Goal: Information Seeking & Learning: Learn about a topic

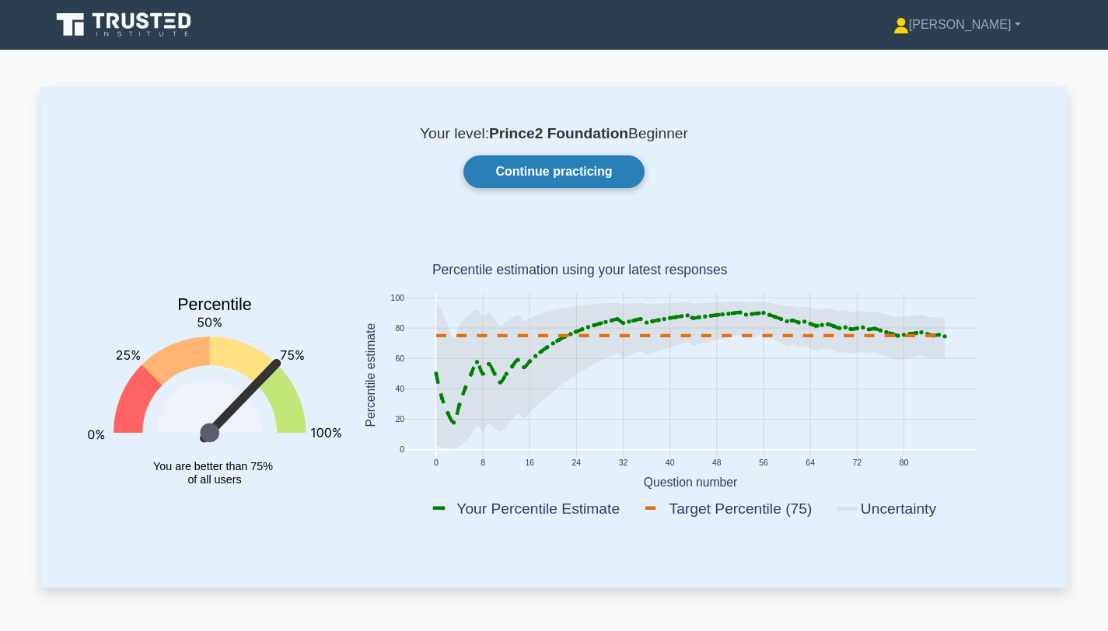
click at [571, 173] on link "Continue practicing" at bounding box center [553, 171] width 180 height 33
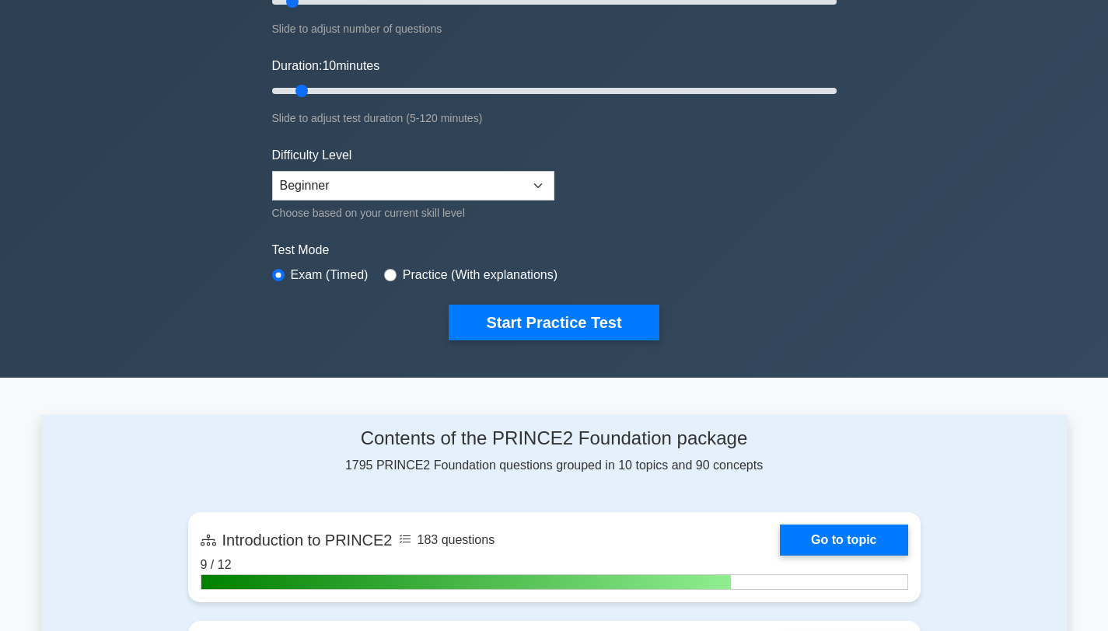
scroll to position [290, 0]
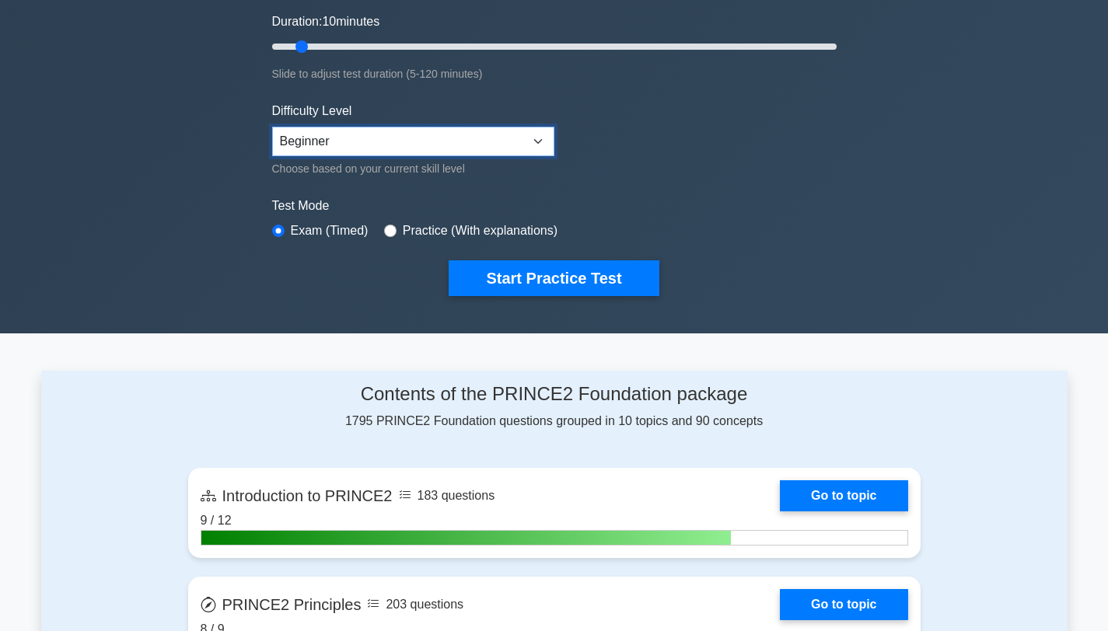
click at [487, 145] on select "Beginner Intermediate Expert" at bounding box center [413, 142] width 282 height 30
select select "intermediate"
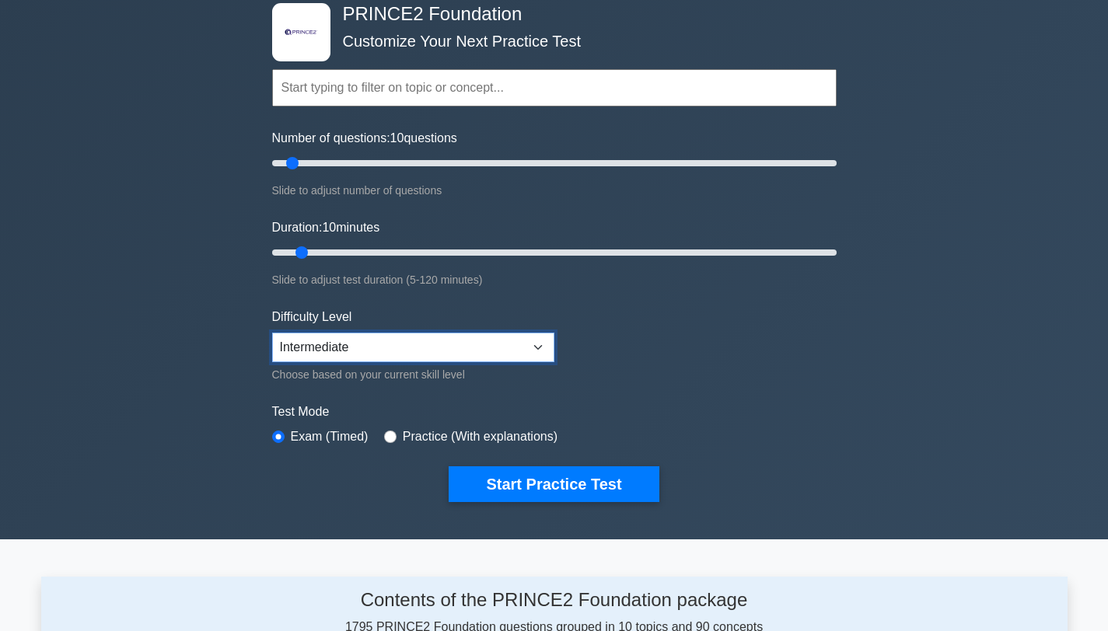
scroll to position [82, 0]
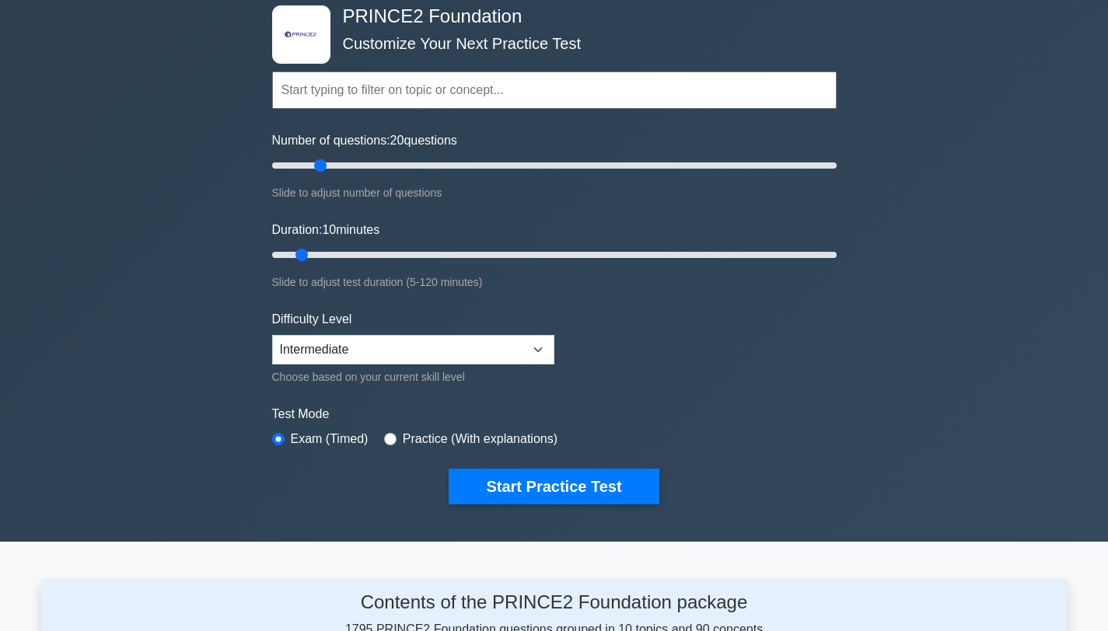
drag, startPoint x: 287, startPoint y: 163, endPoint x: 325, endPoint y: 164, distance: 38.1
type input "20"
click at [325, 164] on input "Number of questions: 20 questions" at bounding box center [554, 165] width 564 height 19
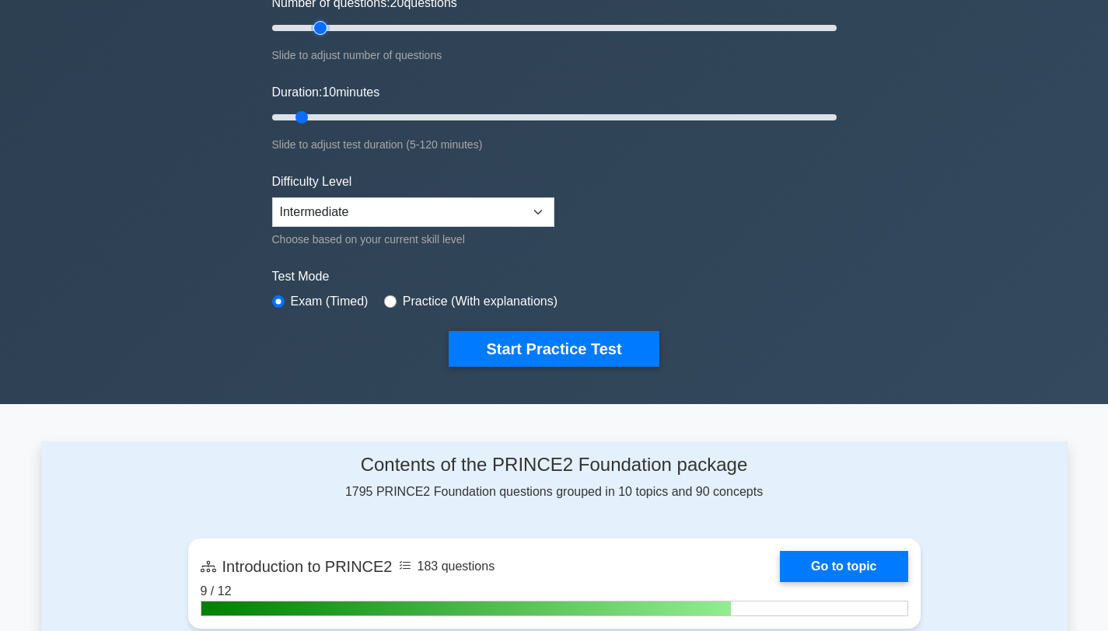
scroll to position [222, 0]
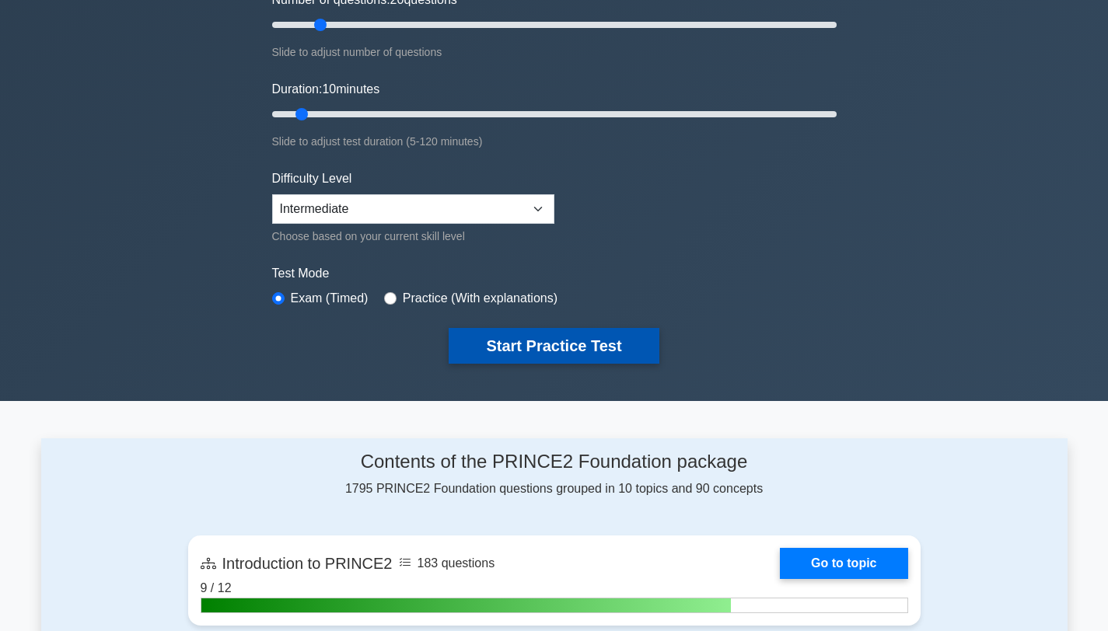
click at [564, 338] on button "Start Practice Test" at bounding box center [554, 346] width 210 height 36
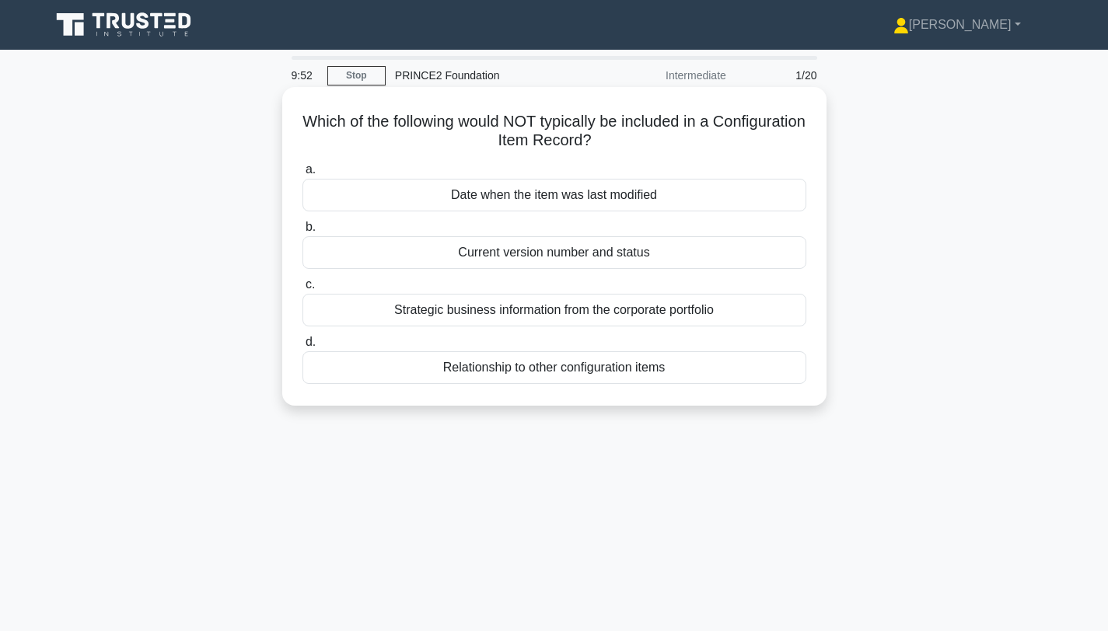
click at [645, 314] on div "Strategic business information from the corporate portfolio" at bounding box center [554, 310] width 504 height 33
click at [302, 290] on input "c. Strategic business information from the corporate portfolio" at bounding box center [302, 285] width 0 height 10
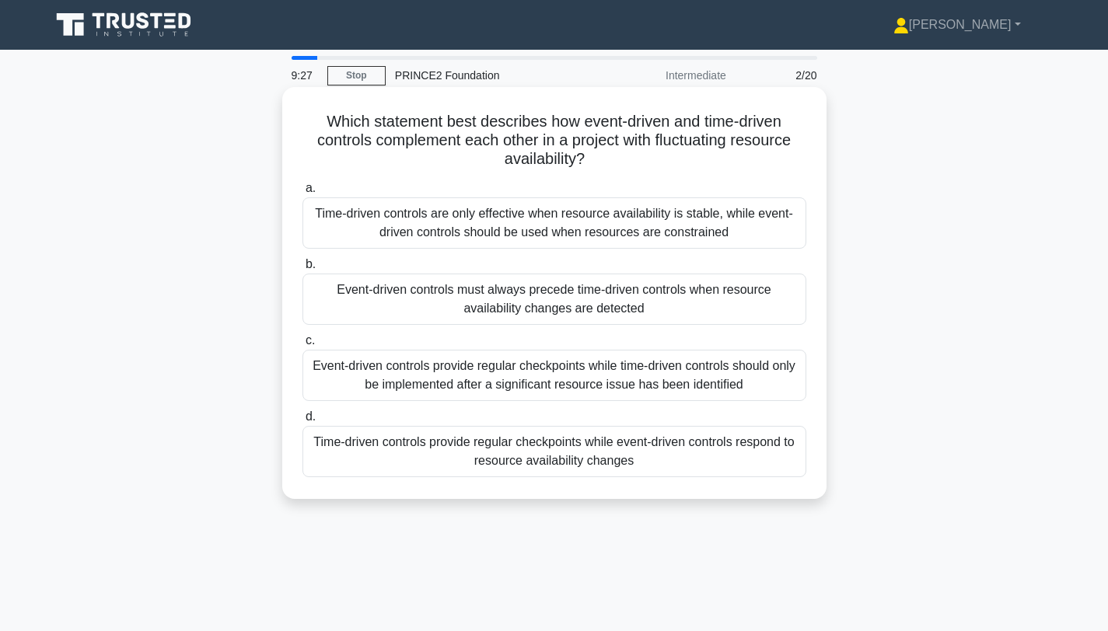
click at [536, 229] on div "Time-driven controls are only effective when resource availability is stable, w…" at bounding box center [554, 222] width 504 height 51
click at [302, 194] on input "a. Time-driven controls are only effective when resource availability is stable…" at bounding box center [302, 188] width 0 height 10
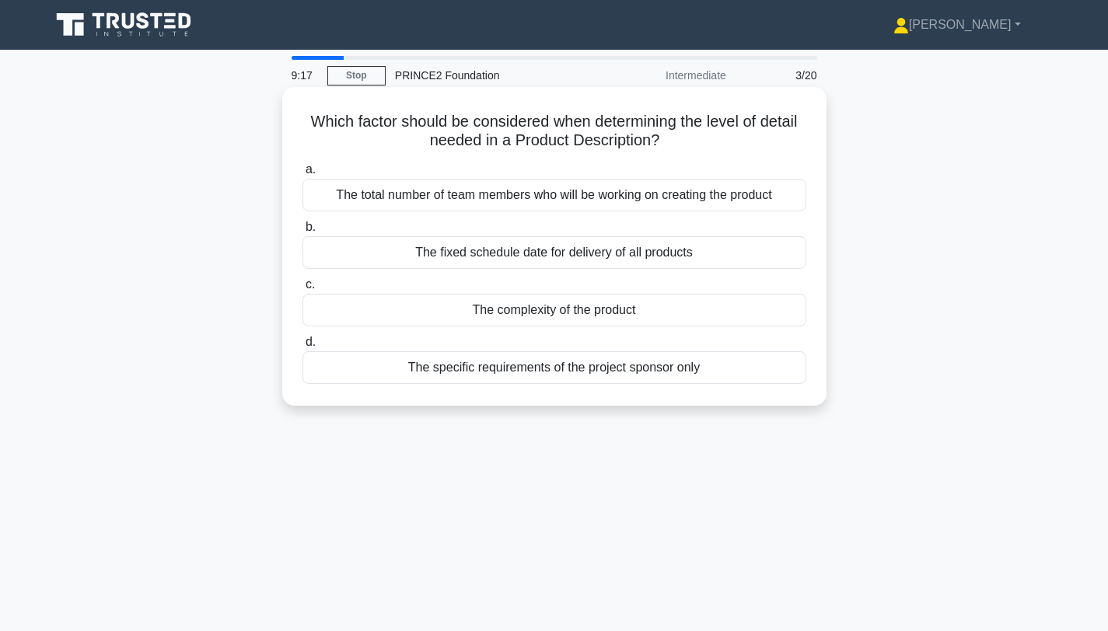
click at [647, 307] on div "The complexity of the product" at bounding box center [554, 310] width 504 height 33
click at [302, 290] on input "c. The complexity of the product" at bounding box center [302, 285] width 0 height 10
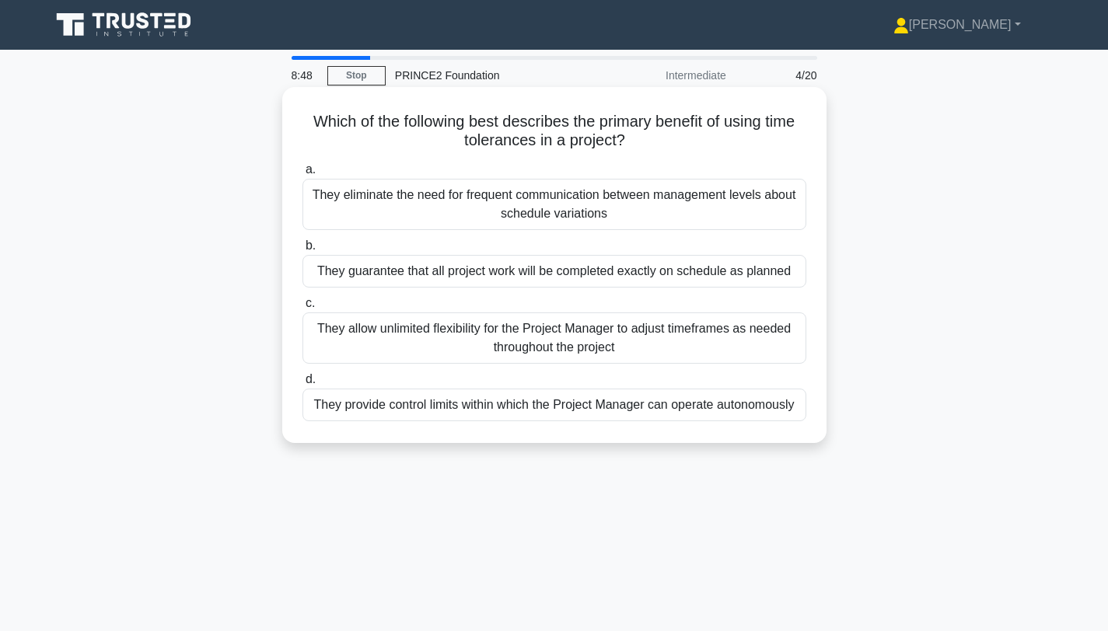
click at [561, 217] on div "They eliminate the need for frequent communication between management levels ab…" at bounding box center [554, 204] width 504 height 51
click at [302, 175] on input "a. They eliminate the need for frequent communication between management levels…" at bounding box center [302, 170] width 0 height 10
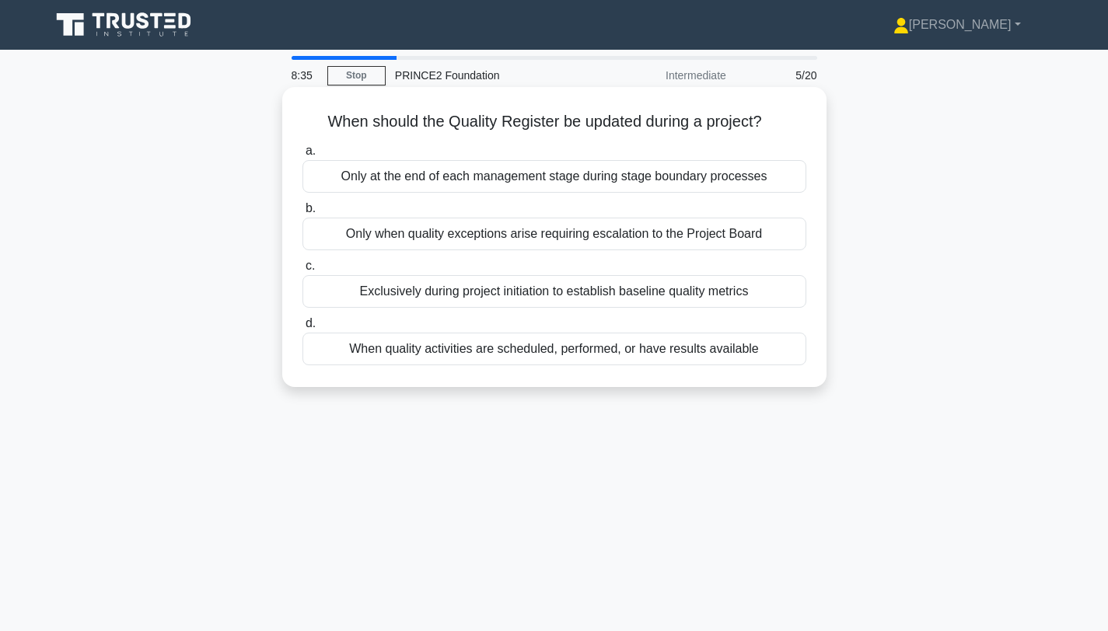
click at [661, 358] on div "When quality activities are scheduled, performed, or have results available" at bounding box center [554, 349] width 504 height 33
click at [302, 329] on input "d. When quality activities are scheduled, performed, or have results available" at bounding box center [302, 324] width 0 height 10
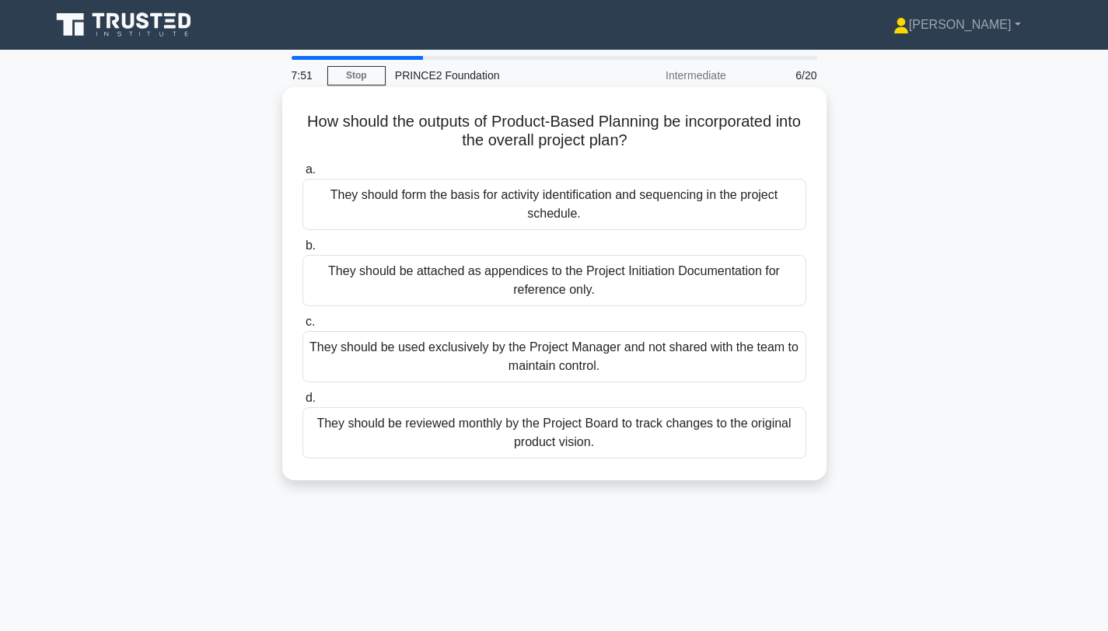
click at [665, 444] on div "They should be reviewed monthly by the Project Board to track changes to the or…" at bounding box center [554, 432] width 504 height 51
click at [302, 403] on input "d. They should be reviewed monthly by the Project Board to track changes to the…" at bounding box center [302, 398] width 0 height 10
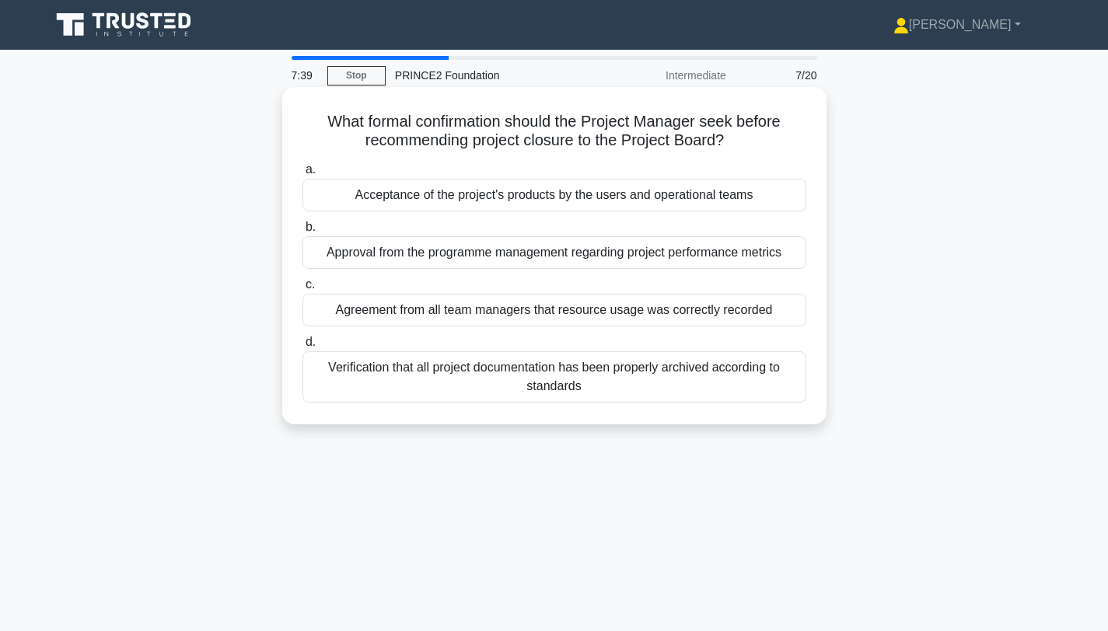
click at [609, 201] on div "Acceptance of the project's products by the users and operational teams" at bounding box center [554, 195] width 504 height 33
click at [302, 175] on input "a. Acceptance of the project's products by the users and operational teams" at bounding box center [302, 170] width 0 height 10
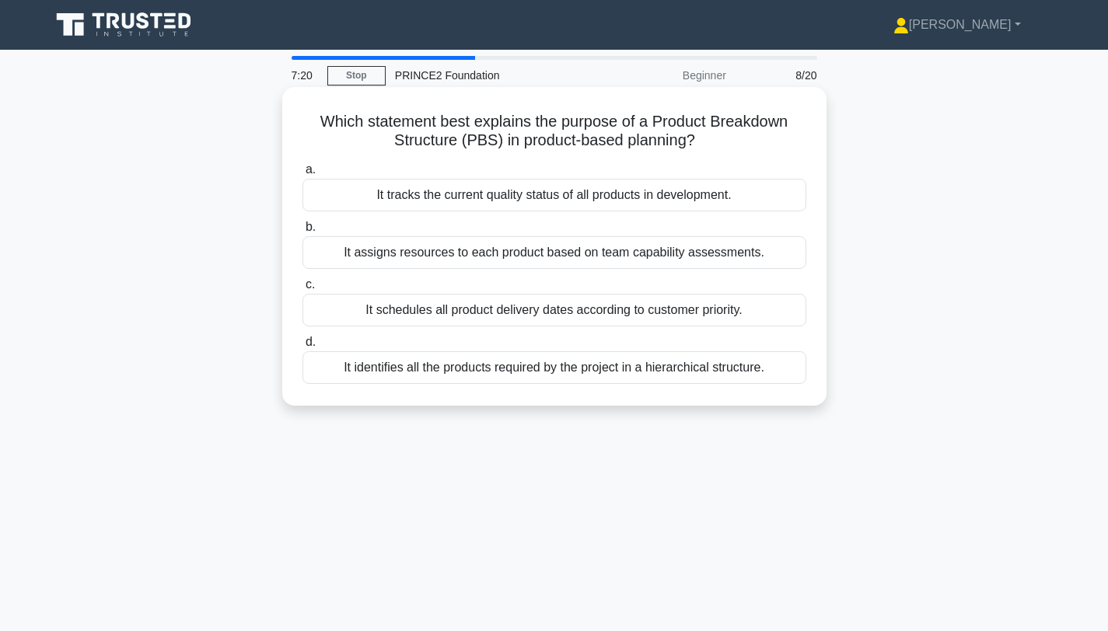
click at [611, 380] on div "It identifies all the products required by the project in a hierarchical struct…" at bounding box center [554, 367] width 504 height 33
click at [302, 348] on input "d. It identifies all the products required by the project in a hierarchical str…" at bounding box center [302, 342] width 0 height 10
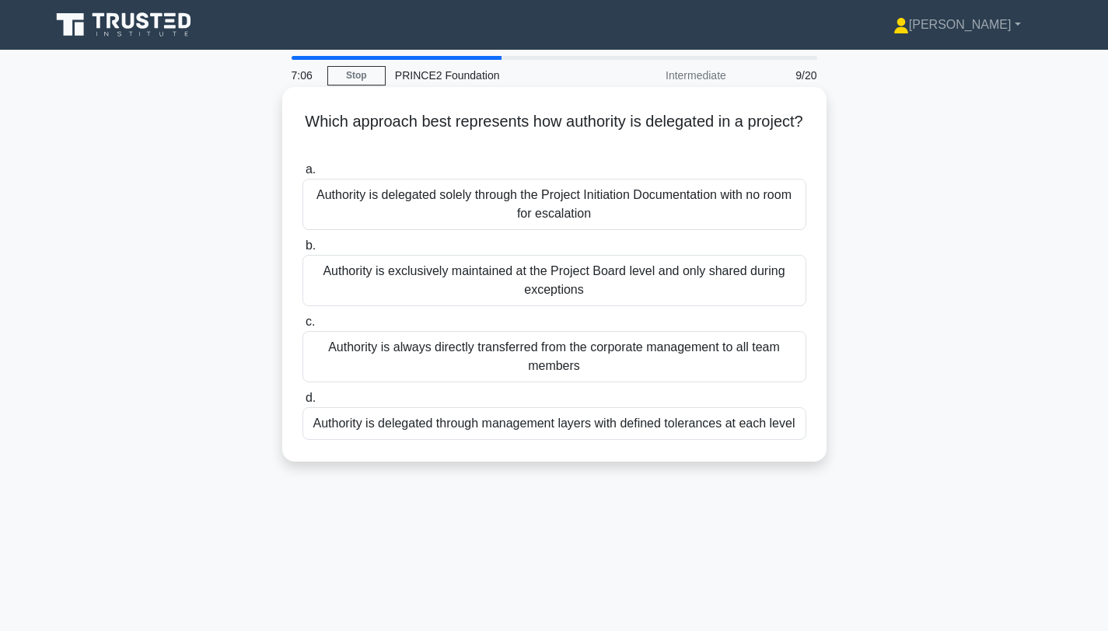
click at [604, 427] on div "Authority is delegated through management layers with defined tolerances at eac…" at bounding box center [554, 423] width 504 height 33
click at [302, 403] on input "d. Authority is delegated through management layers with defined tolerances at …" at bounding box center [302, 398] width 0 height 10
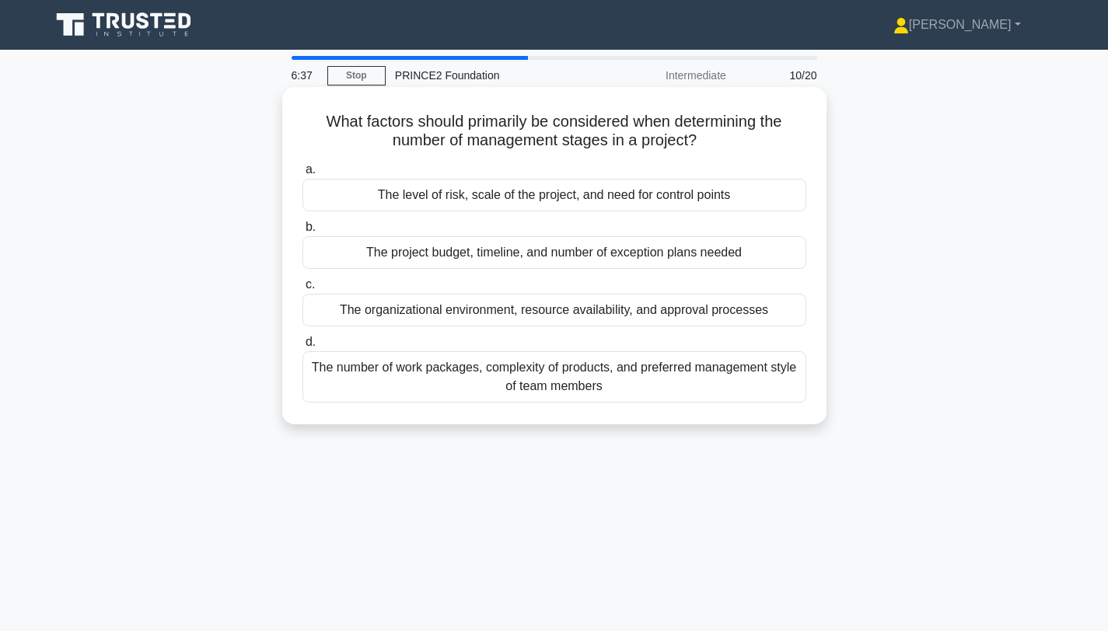
click at [706, 210] on div "The level of risk, scale of the project, and need for control points" at bounding box center [554, 195] width 504 height 33
click at [302, 175] on input "a. The level of risk, scale of the project, and need for control points" at bounding box center [302, 170] width 0 height 10
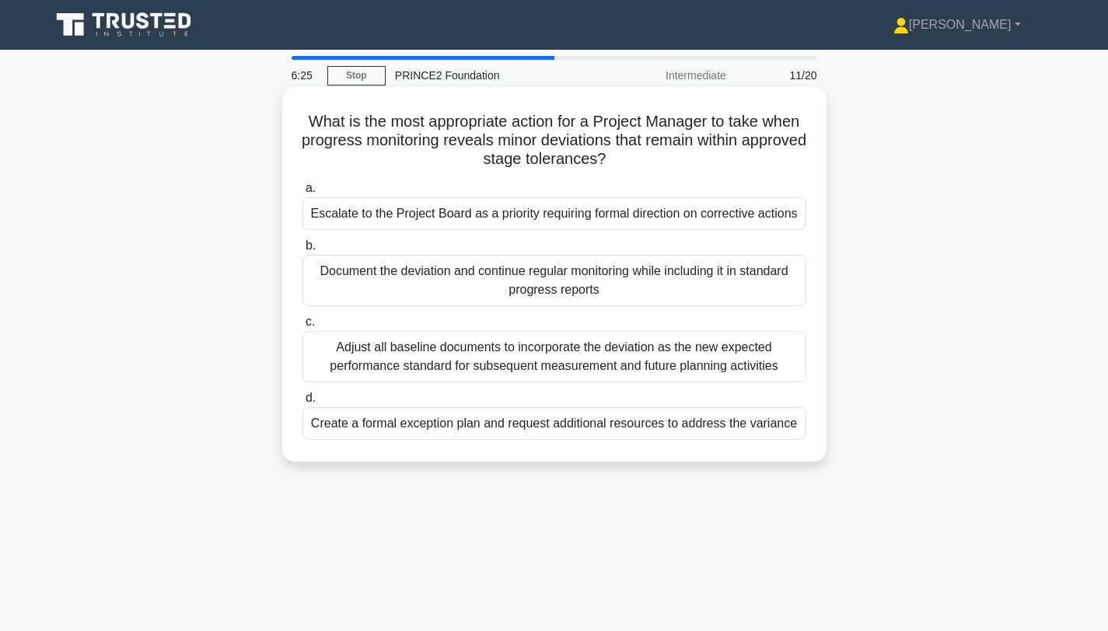
click at [678, 289] on div "Document the deviation and continue regular monitoring while including it in st…" at bounding box center [554, 280] width 504 height 51
click at [302, 251] on input "b. Document the deviation and continue regular monitoring while including it in…" at bounding box center [302, 246] width 0 height 10
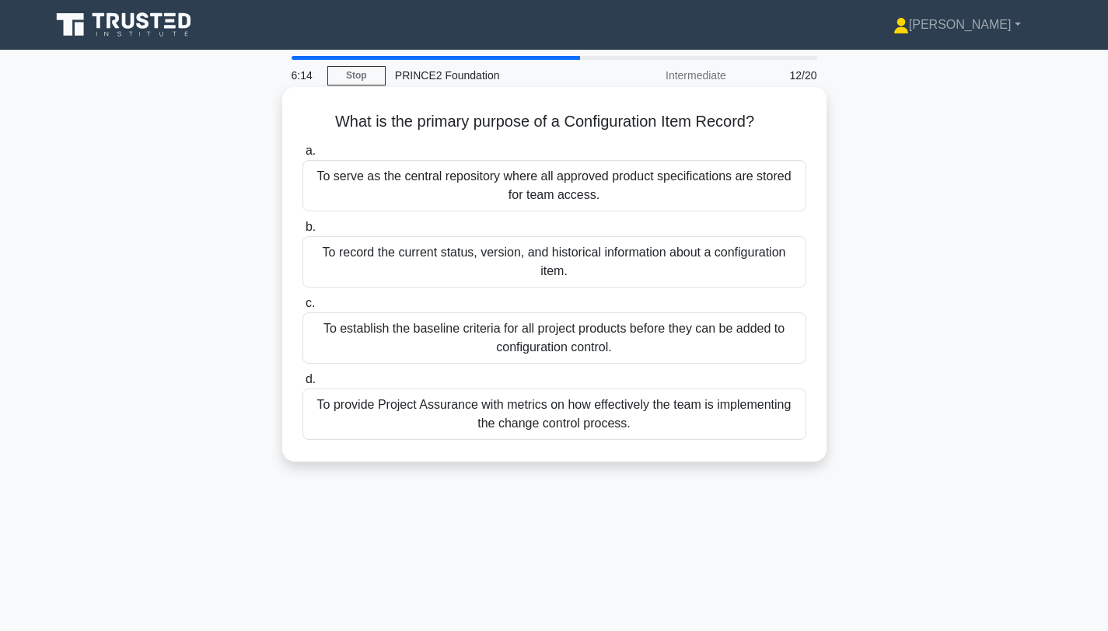
click at [636, 281] on div "To record the current status, version, and historical information about a confi…" at bounding box center [554, 261] width 504 height 51
click at [302, 232] on input "b. To record the current status, version, and historical information about a co…" at bounding box center [302, 227] width 0 height 10
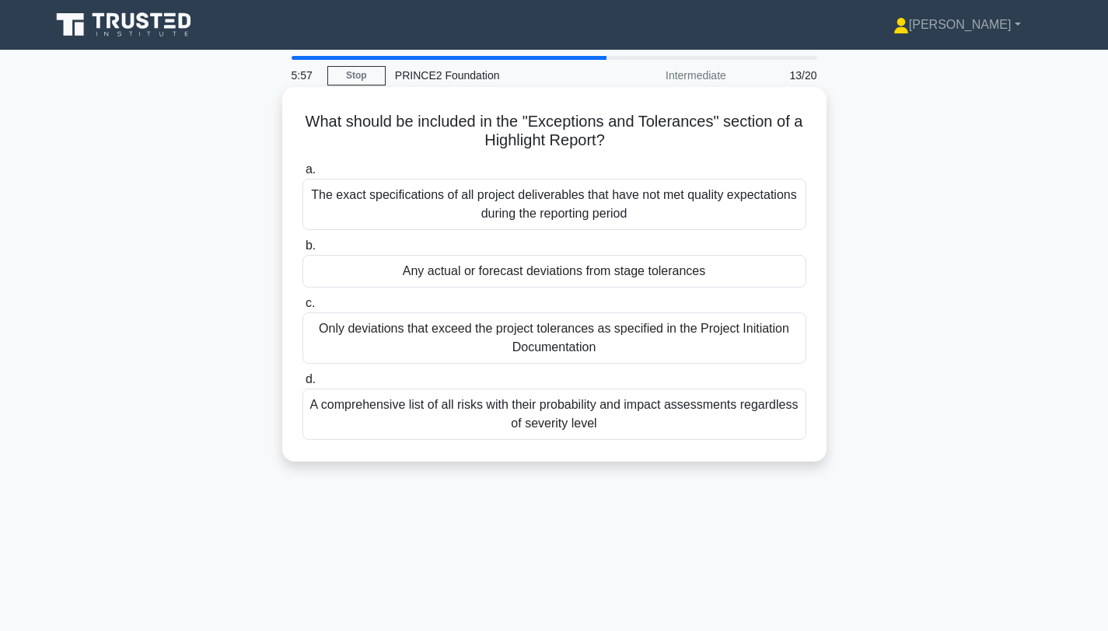
click at [574, 280] on div "Any actual or forecast deviations from stage tolerances" at bounding box center [554, 271] width 504 height 33
click at [302, 251] on input "b. Any actual or forecast deviations from stage tolerances" at bounding box center [302, 246] width 0 height 10
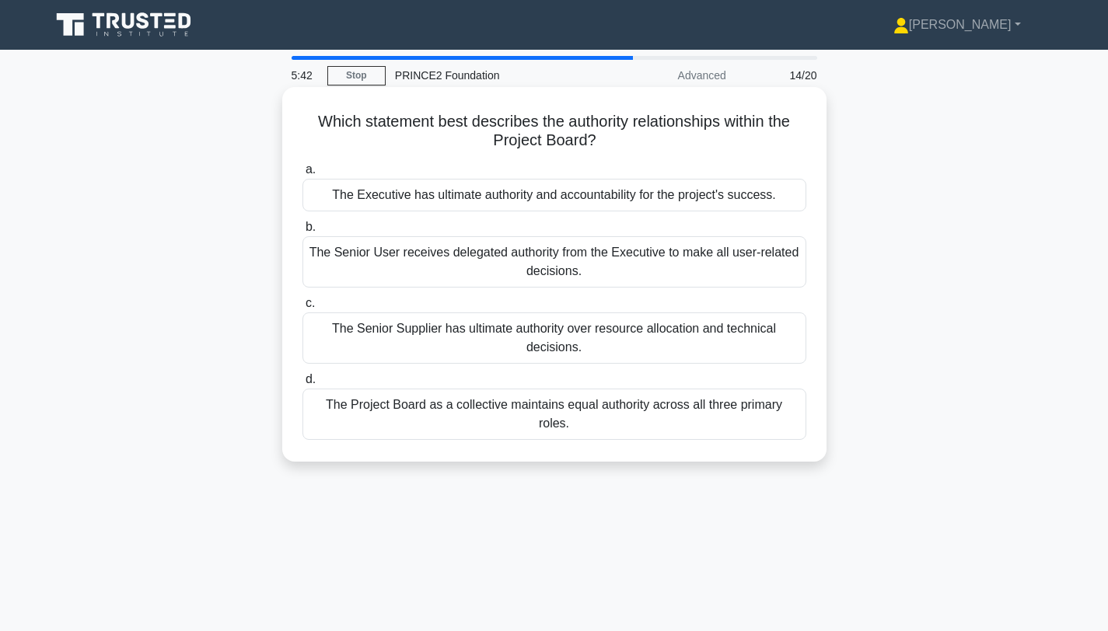
click at [638, 208] on div "The Executive has ultimate authority and accountability for the project's succe…" at bounding box center [554, 195] width 504 height 33
click at [302, 175] on input "a. The Executive has ultimate authority and accountability for the project's su…" at bounding box center [302, 170] width 0 height 10
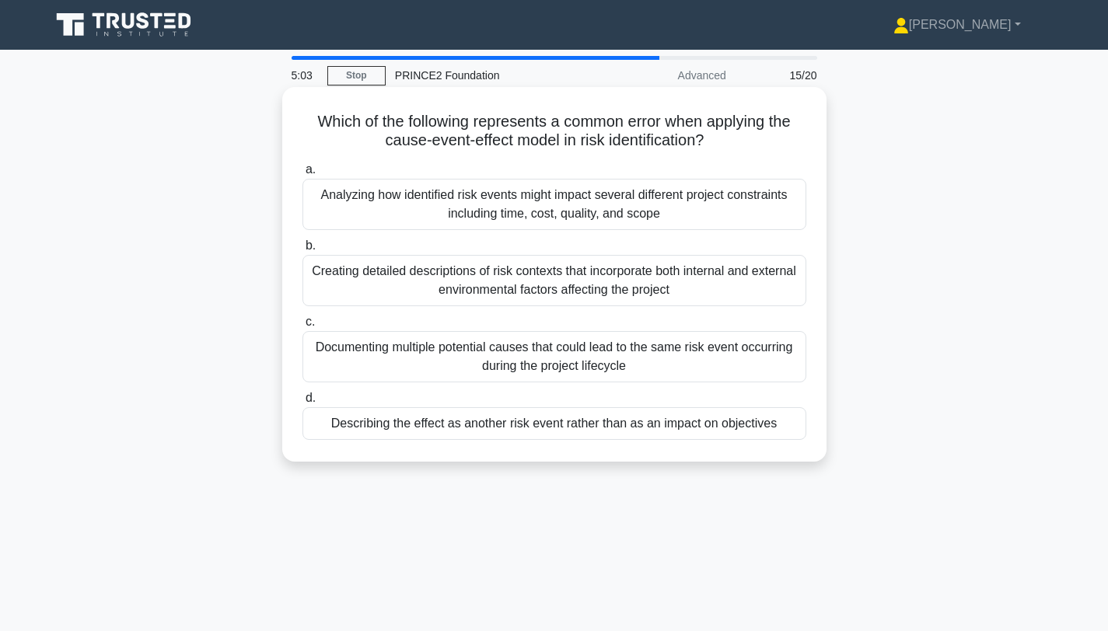
click at [539, 351] on div "Documenting multiple potential causes that could lead to the same risk event oc…" at bounding box center [554, 356] width 504 height 51
click at [302, 327] on input "c. Documenting multiple potential causes that could lead to the same risk event…" at bounding box center [302, 322] width 0 height 10
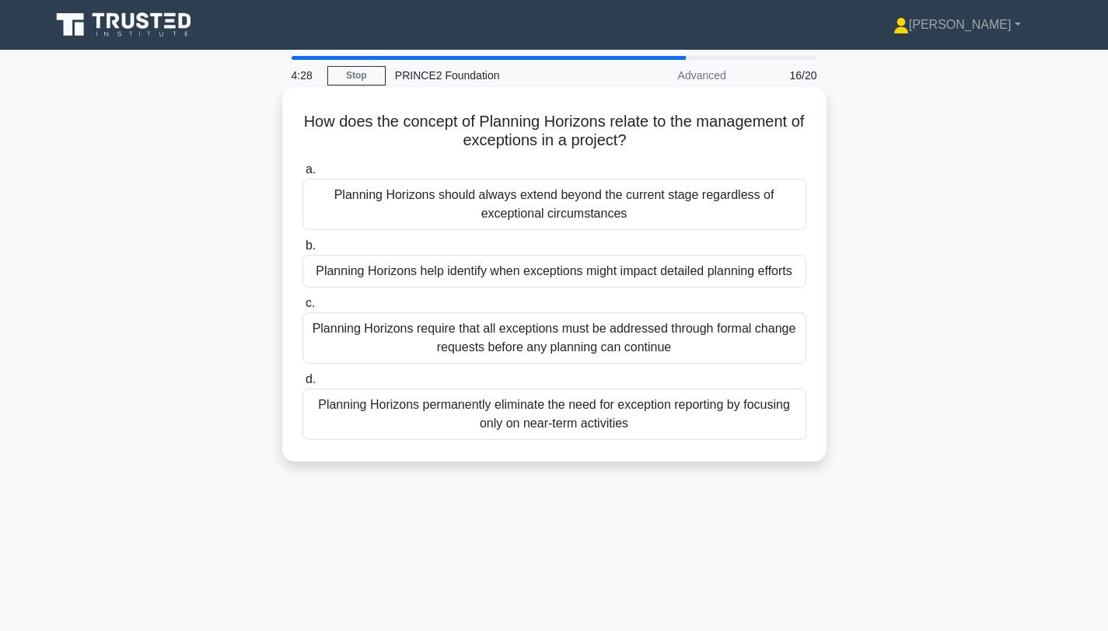
click at [578, 273] on div "Planning Horizons help identify when exceptions might impact detailed planning …" at bounding box center [554, 271] width 504 height 33
click at [302, 251] on input "b. Planning Horizons help identify when exceptions might impact detailed planni…" at bounding box center [302, 246] width 0 height 10
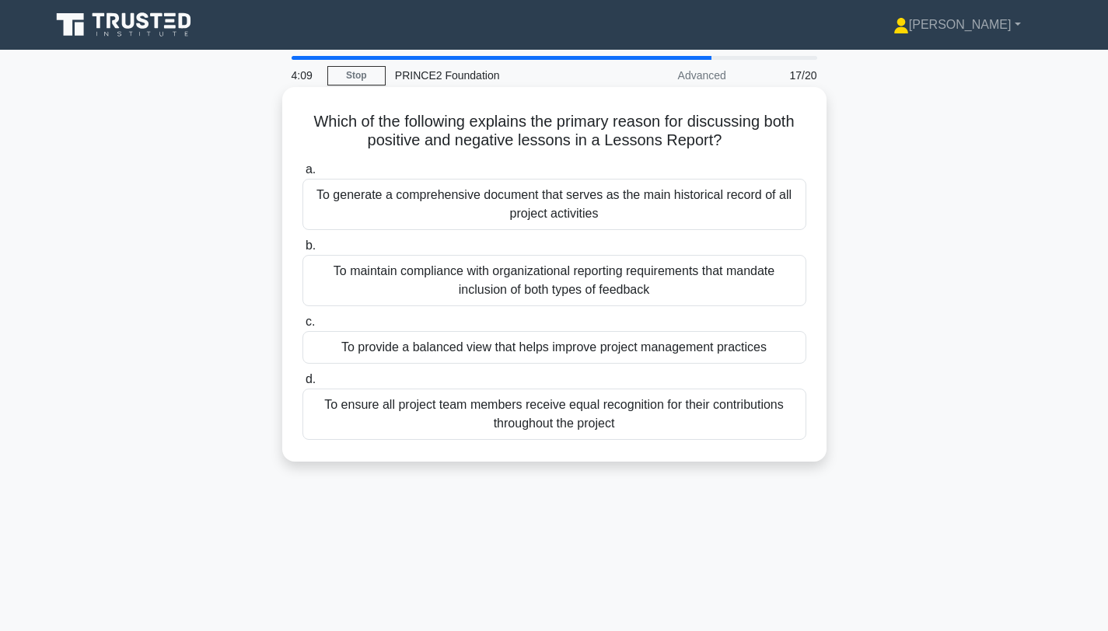
click at [667, 355] on div "To provide a balanced view that helps improve project management practices" at bounding box center [554, 347] width 504 height 33
click at [302, 327] on input "c. To provide a balanced view that helps improve project management practices" at bounding box center [302, 322] width 0 height 10
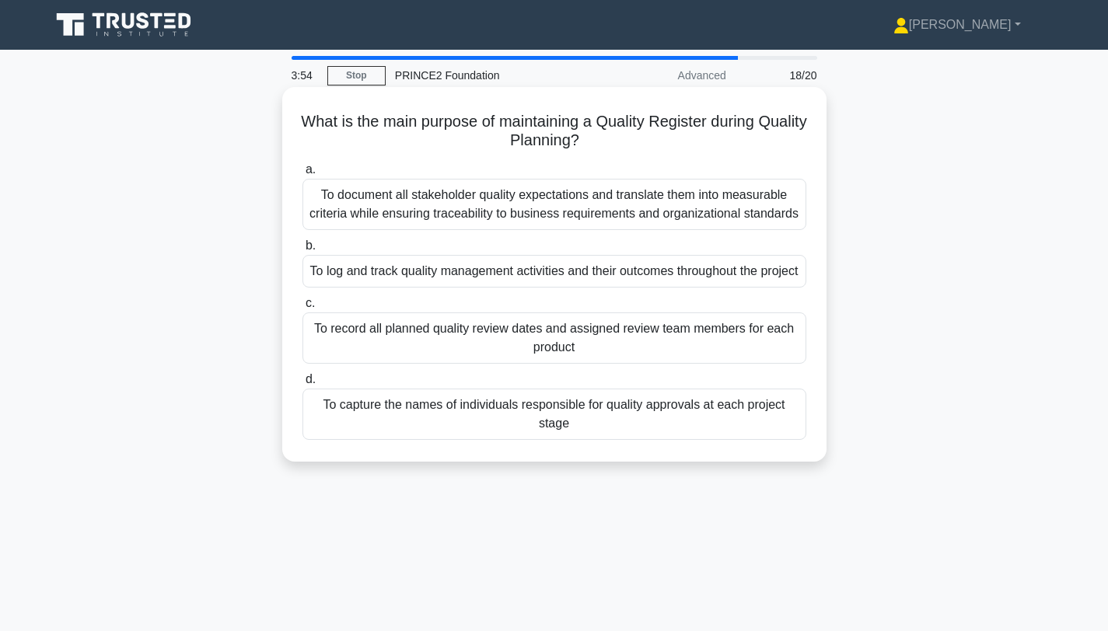
click at [713, 273] on div "To log and track quality management activities and their outcomes throughout th…" at bounding box center [554, 271] width 504 height 33
click at [302, 251] on input "b. To log and track quality management activities and their outcomes throughout…" at bounding box center [302, 246] width 0 height 10
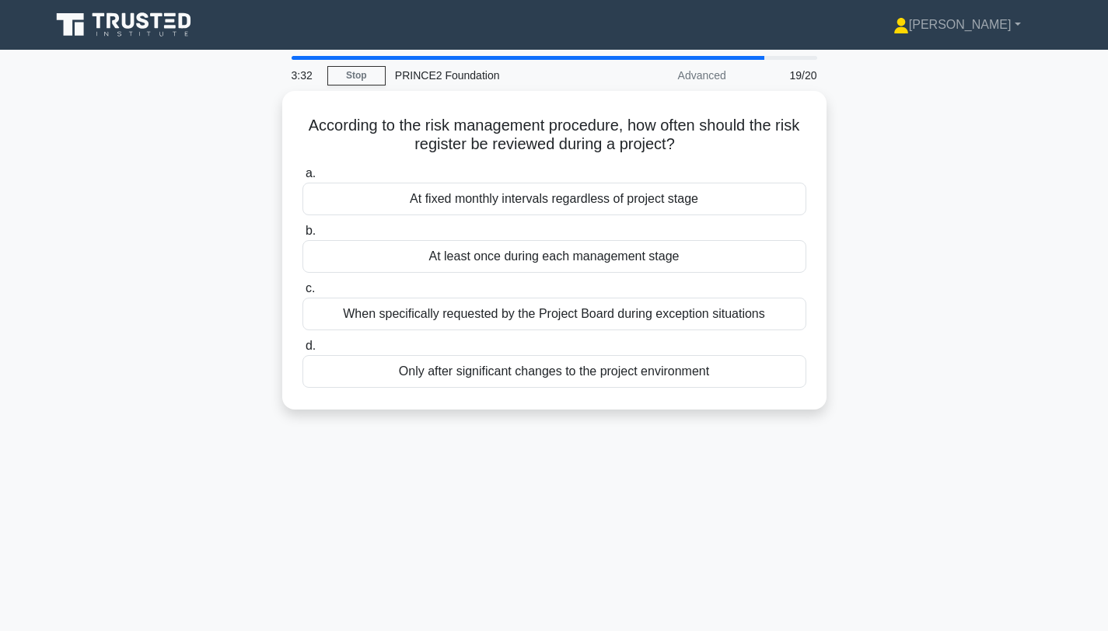
drag, startPoint x: 682, startPoint y: 368, endPoint x: 915, endPoint y: 470, distance: 254.2
click at [917, 471] on div "3:32 Stop PRINCE2 Foundation Advanced 19/20 According to the risk management pr…" at bounding box center [554, 444] width 1026 height 777
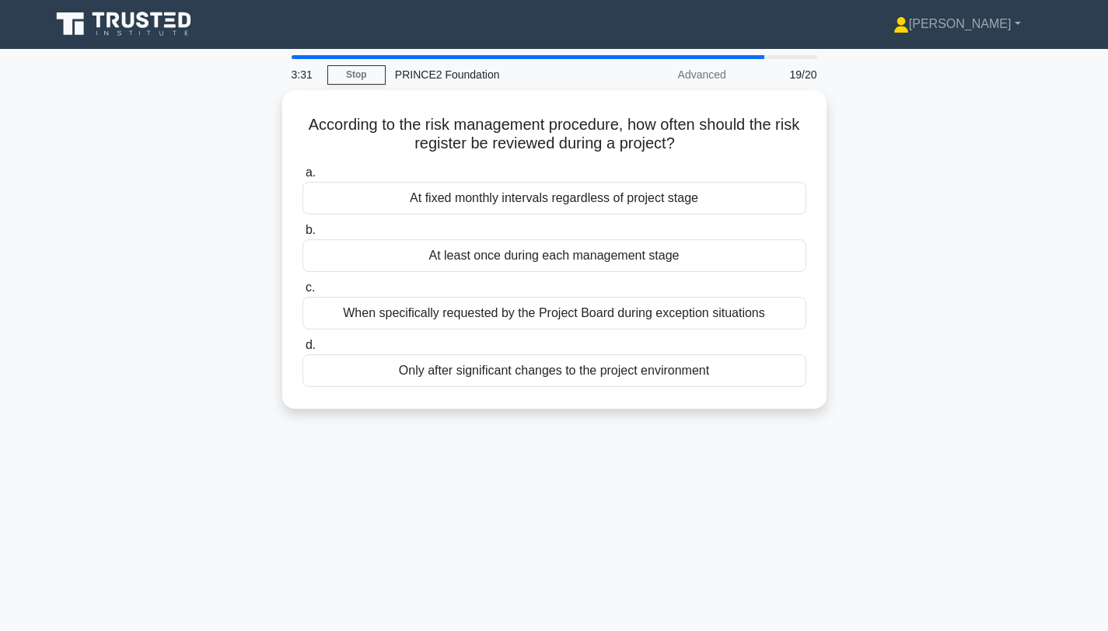
click at [922, 423] on div "According to the risk management procedure, how often should the risk register …" at bounding box center [554, 258] width 1026 height 337
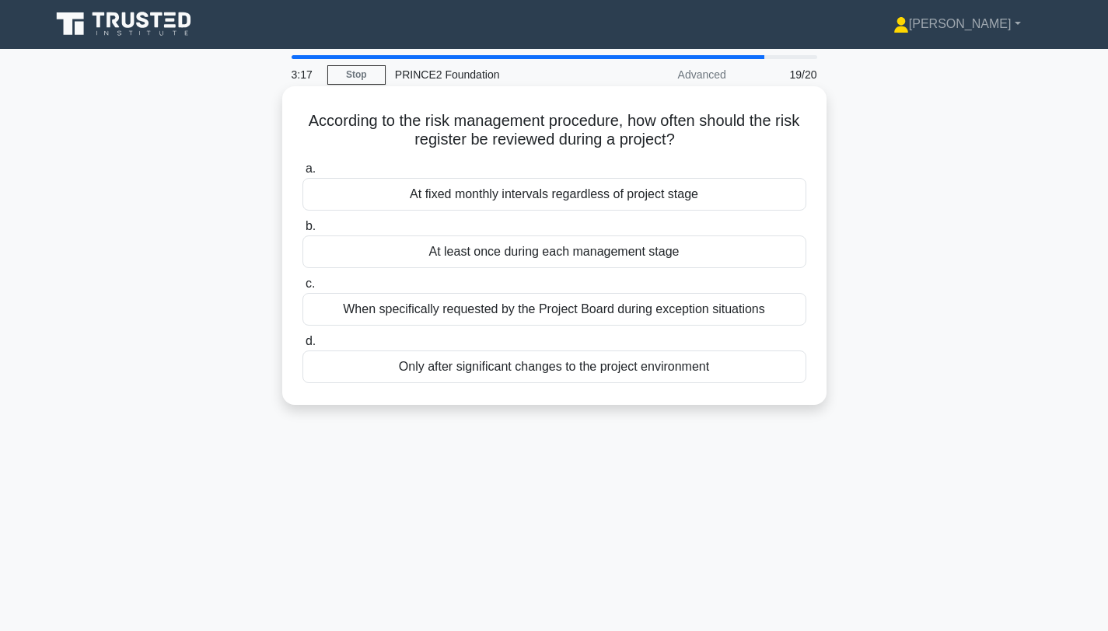
click at [585, 264] on div "At least once during each management stage" at bounding box center [554, 252] width 504 height 33
click at [302, 232] on input "b. At least once during each management stage" at bounding box center [302, 227] width 0 height 10
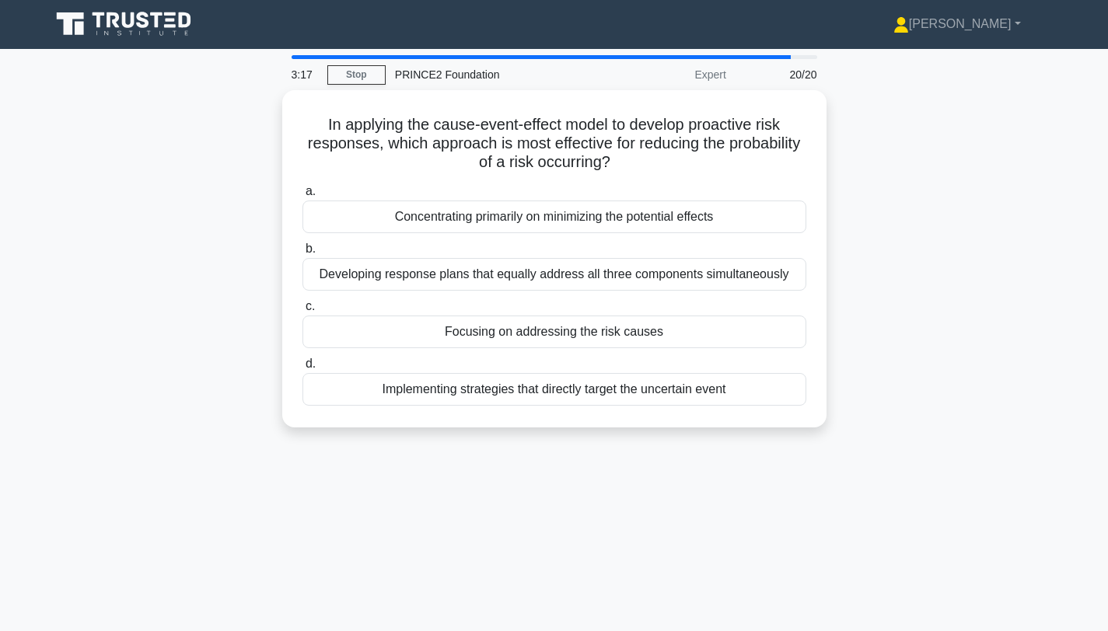
scroll to position [0, 0]
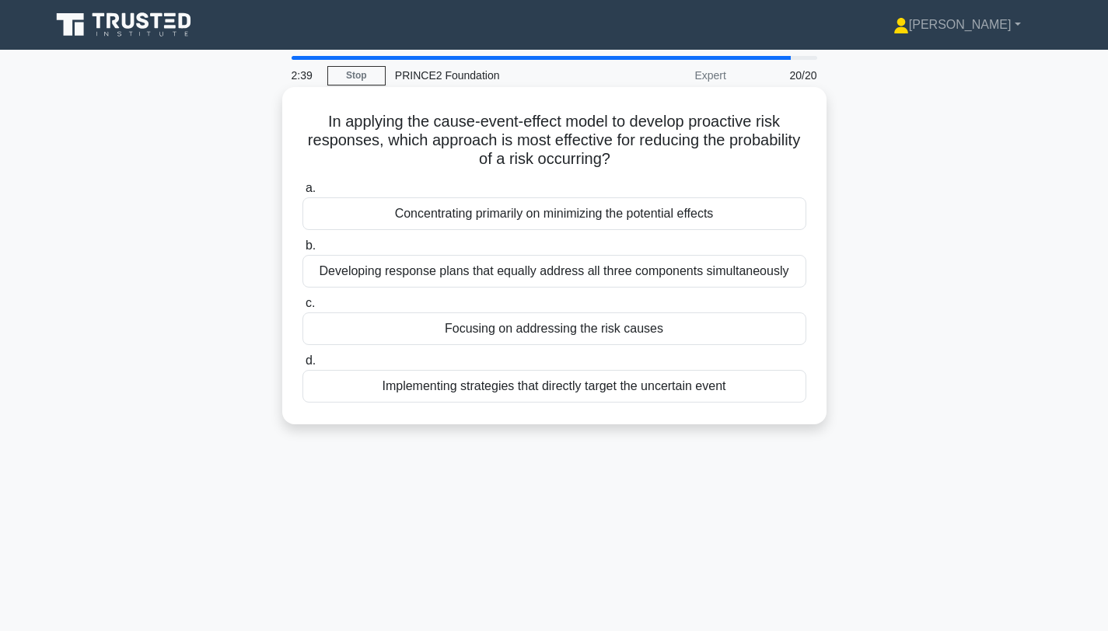
click at [567, 395] on div "Implementing strategies that directly target the uncertain event" at bounding box center [554, 386] width 504 height 33
click at [302, 366] on input "d. Implementing strategies that directly target the uncertain event" at bounding box center [302, 361] width 0 height 10
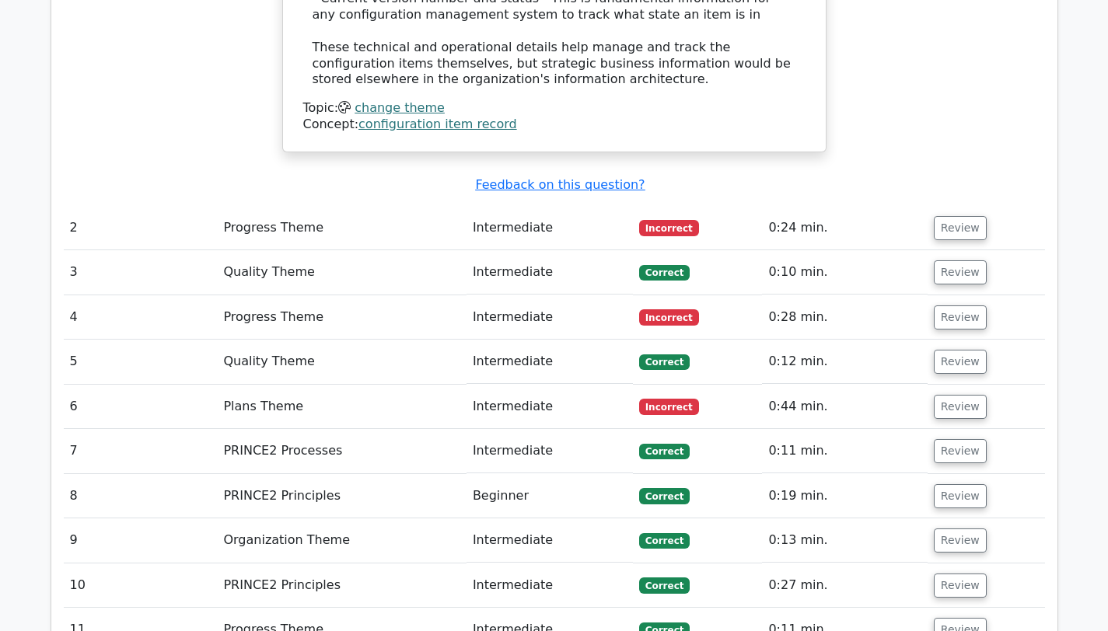
scroll to position [1646, 0]
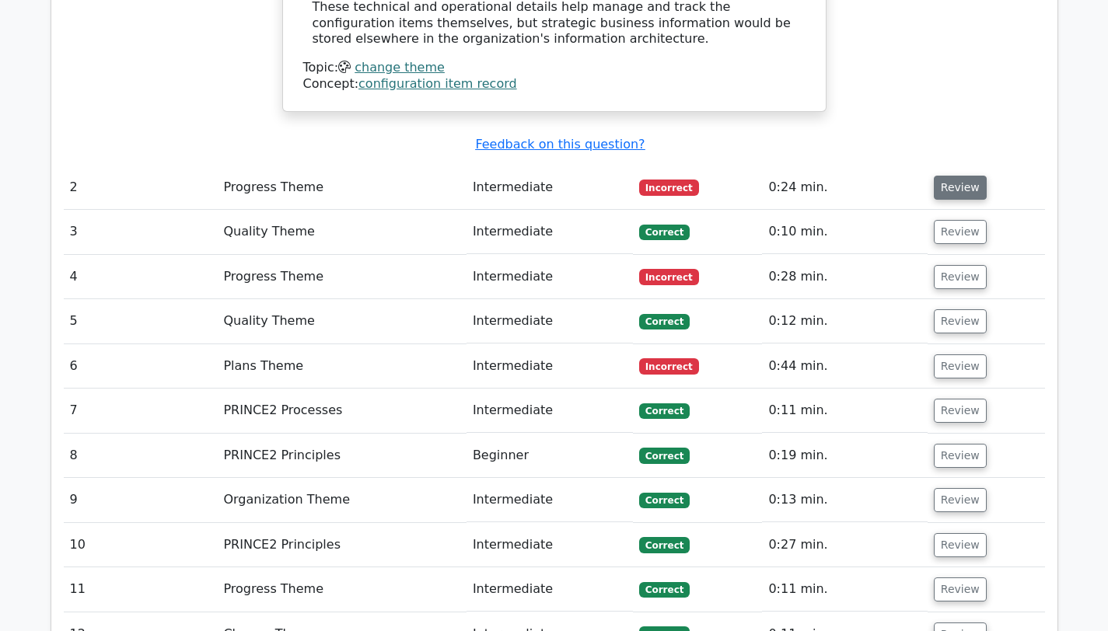
click at [954, 176] on button "Review" at bounding box center [960, 188] width 53 height 24
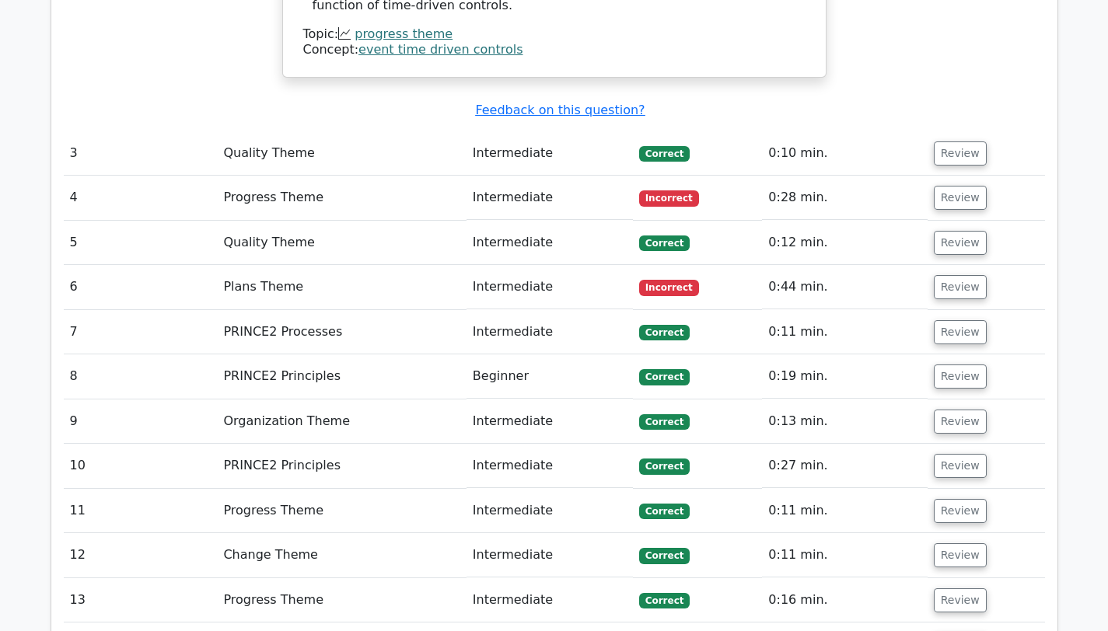
scroll to position [2688, 0]
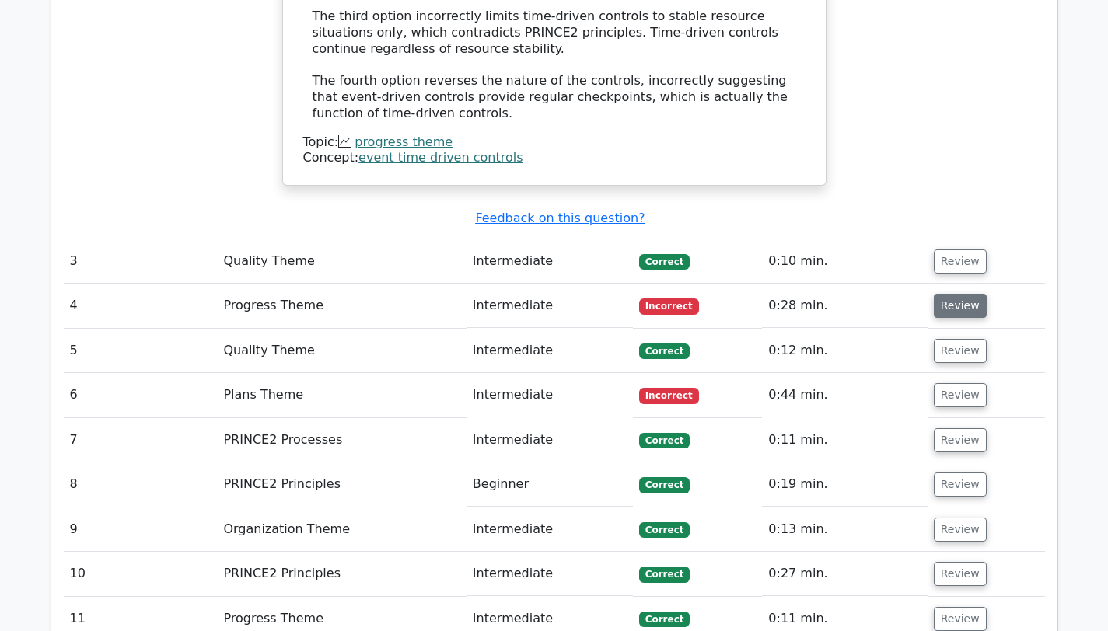
click at [958, 294] on button "Review" at bounding box center [960, 306] width 53 height 24
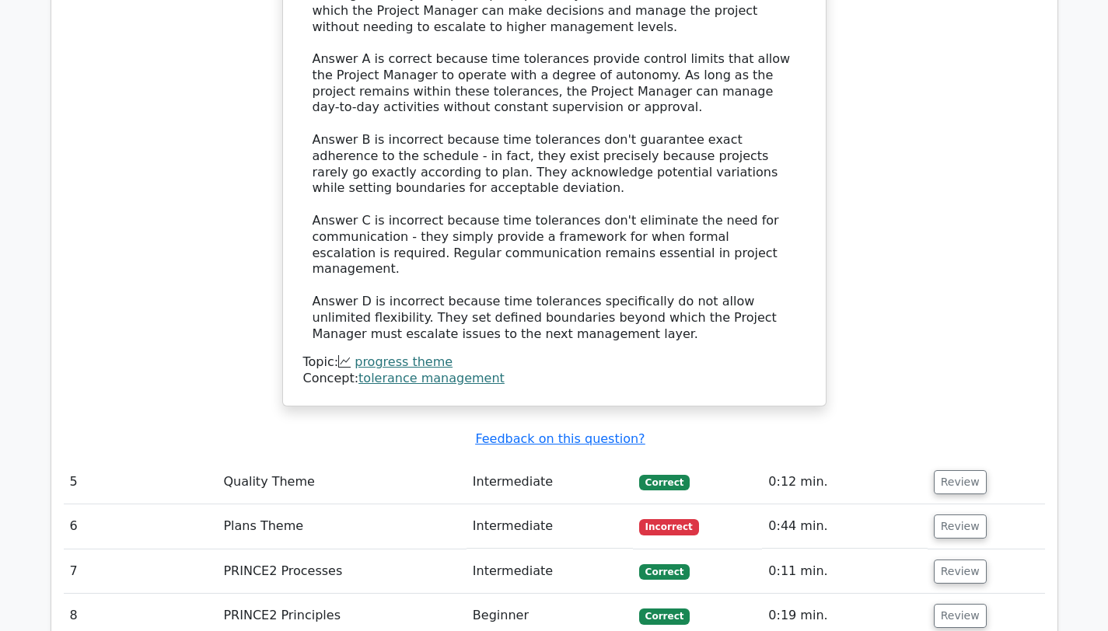
scroll to position [3635, 0]
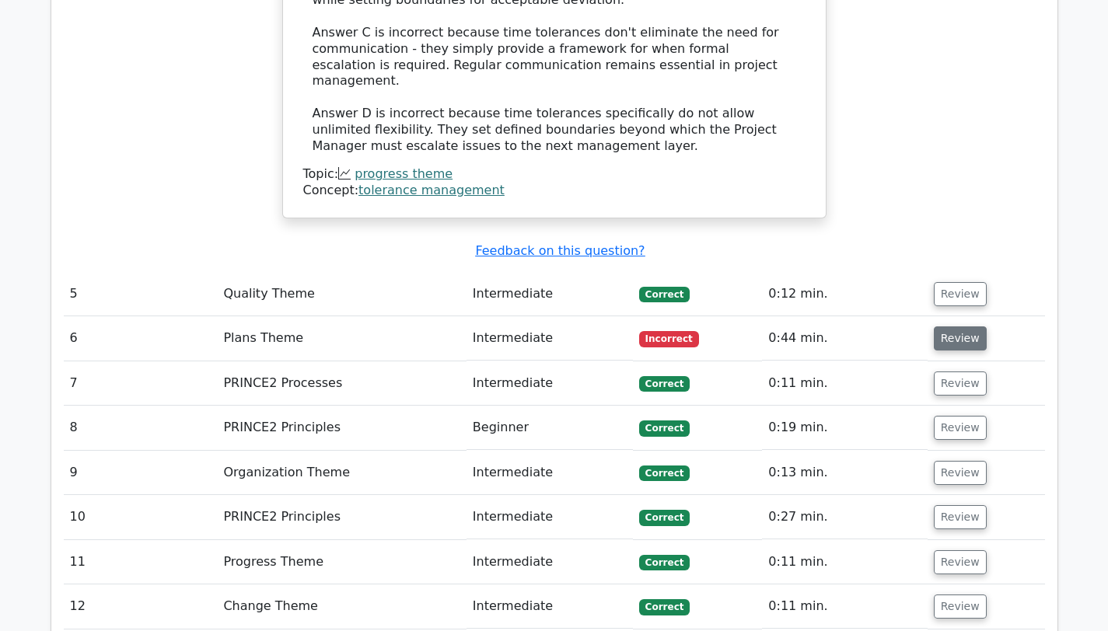
click at [968, 327] on button "Review" at bounding box center [960, 339] width 53 height 24
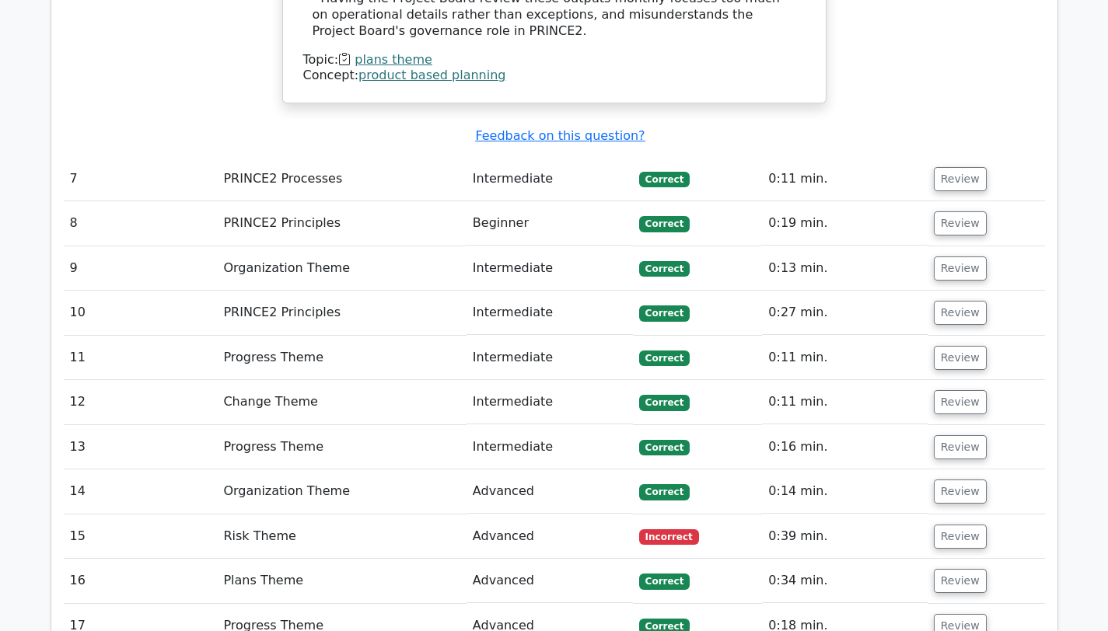
scroll to position [4635, 0]
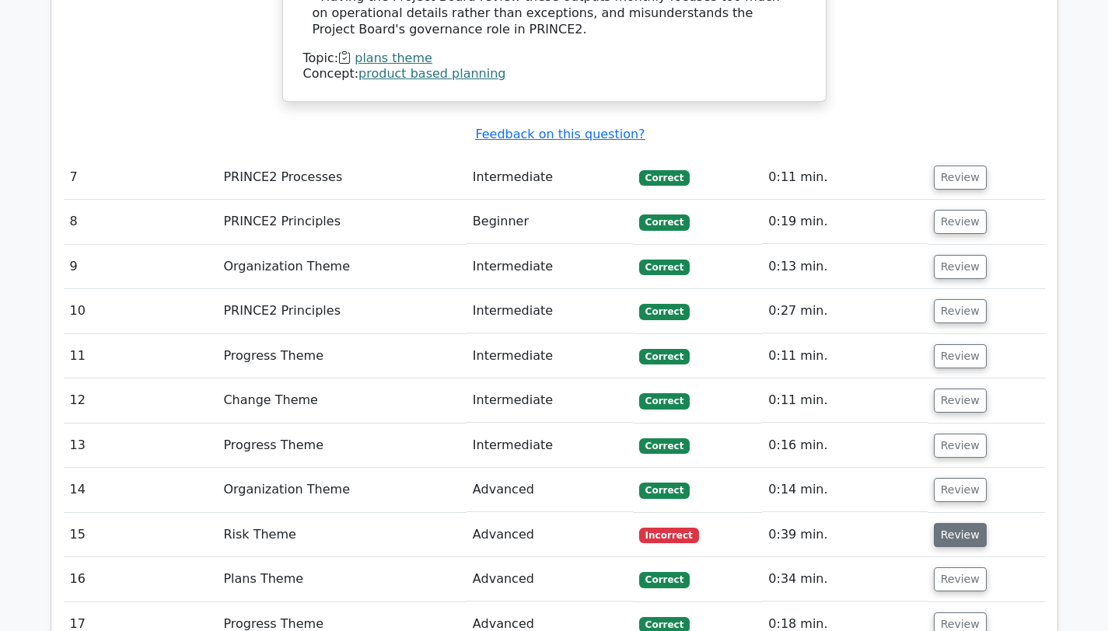
click at [949, 523] on button "Review" at bounding box center [960, 535] width 53 height 24
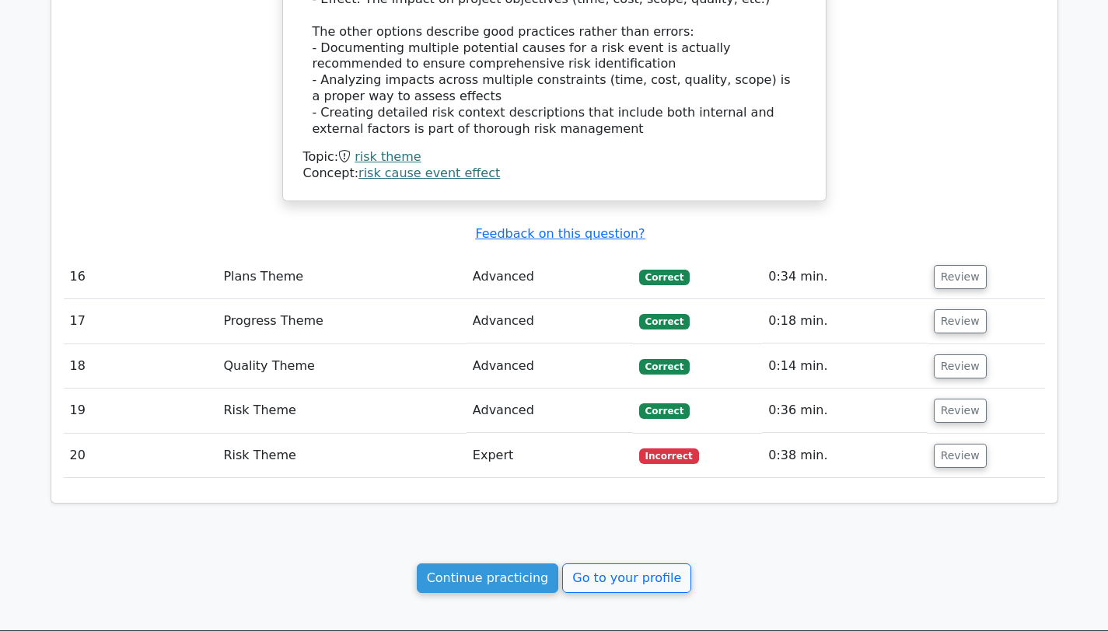
scroll to position [5716, 0]
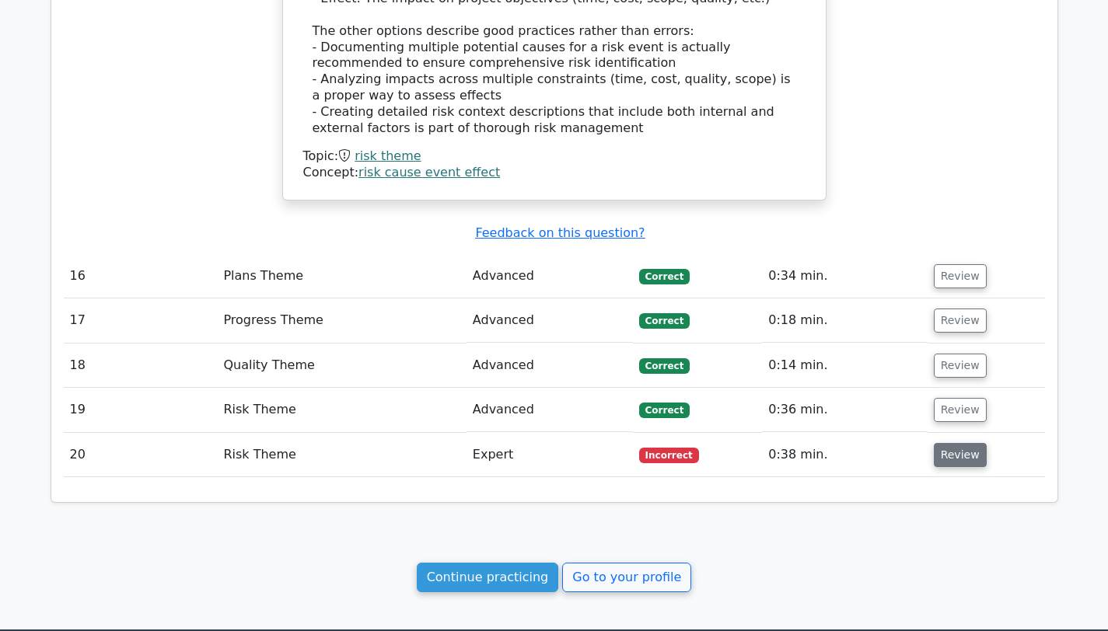
click at [968, 443] on button "Review" at bounding box center [960, 455] width 53 height 24
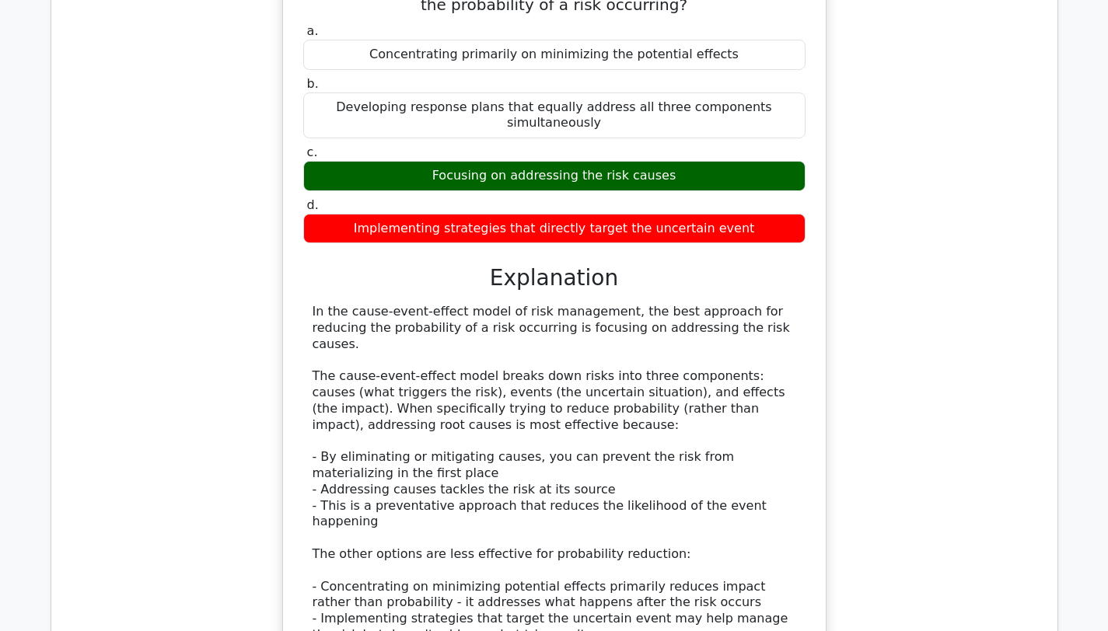
scroll to position [6529, 0]
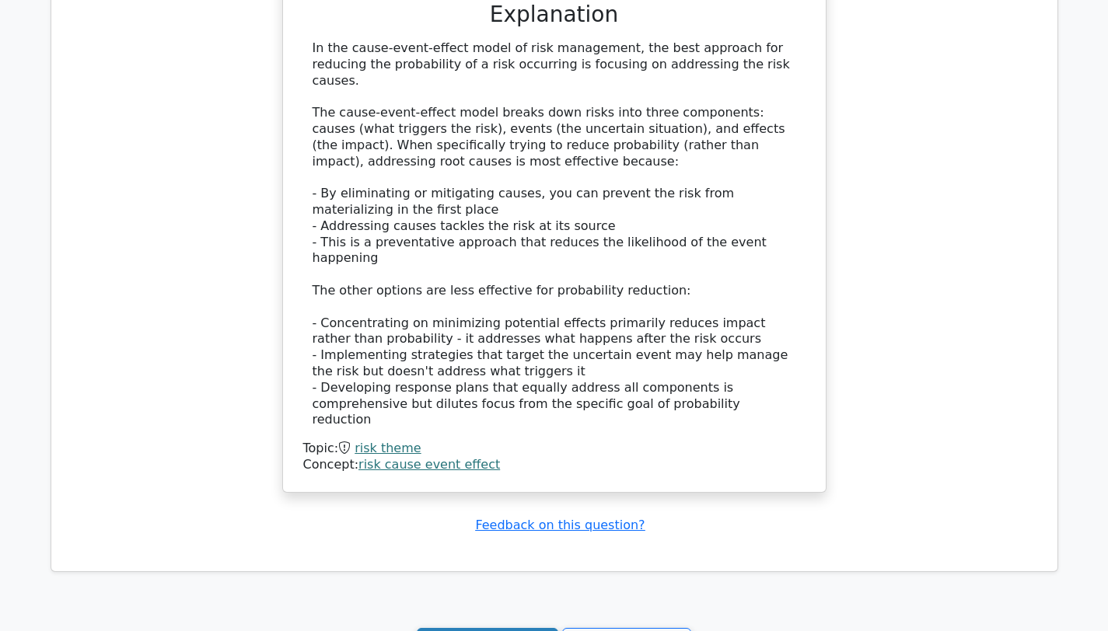
click at [540, 628] on link "Continue practicing" at bounding box center [488, 643] width 142 height 30
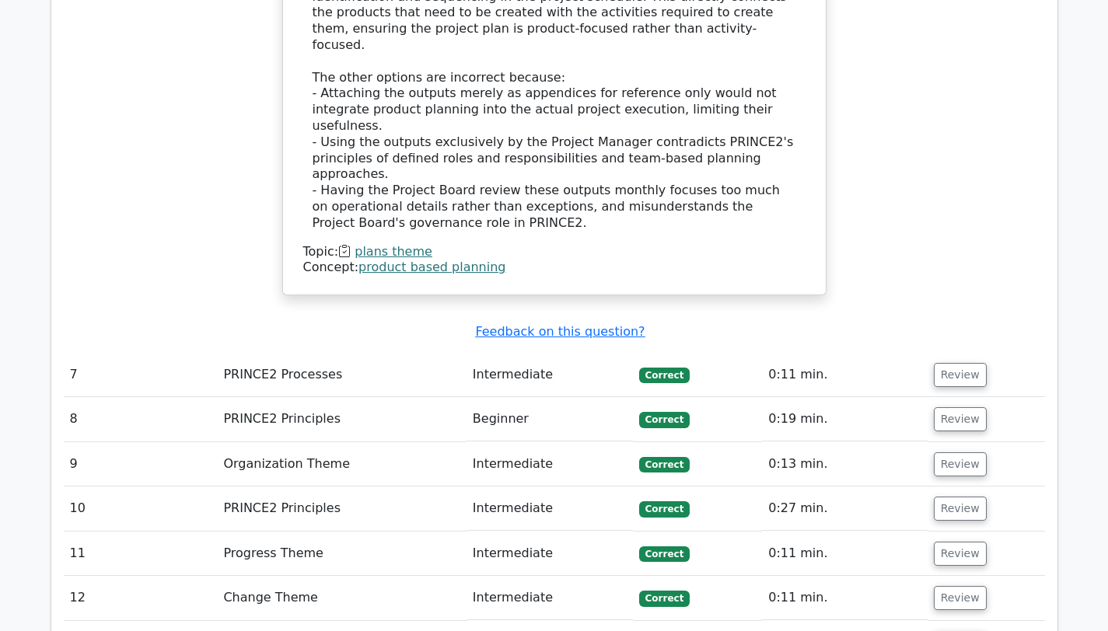
scroll to position [4254, 0]
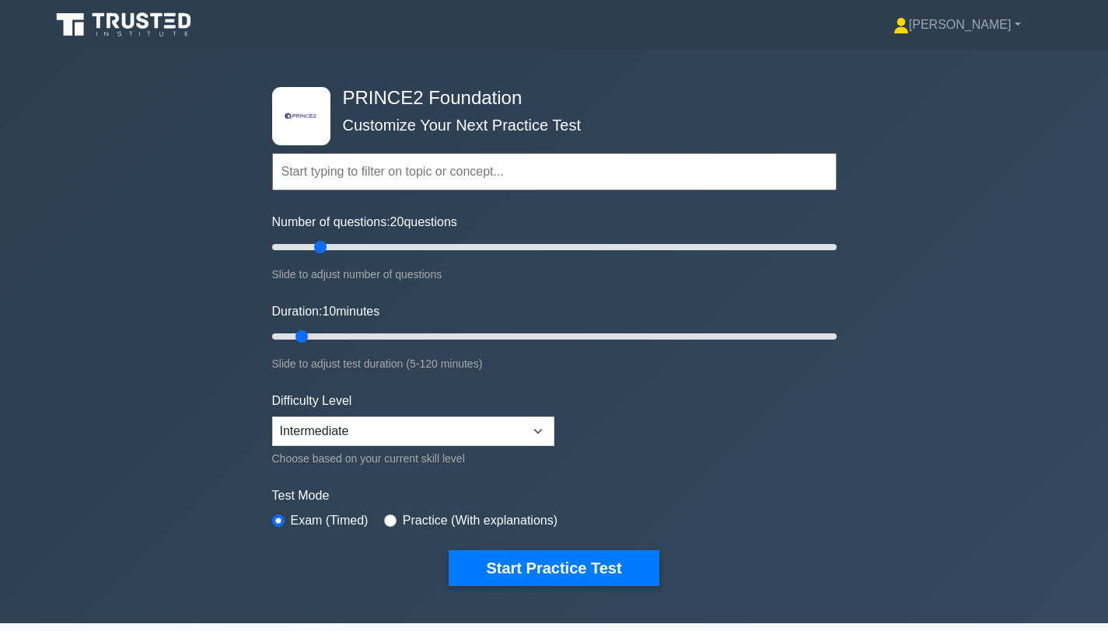
drag, startPoint x: 290, startPoint y: 244, endPoint x: 319, endPoint y: 243, distance: 28.8
type input "20"
click at [319, 243] on input "Number of questions: 20 questions" at bounding box center [554, 247] width 564 height 19
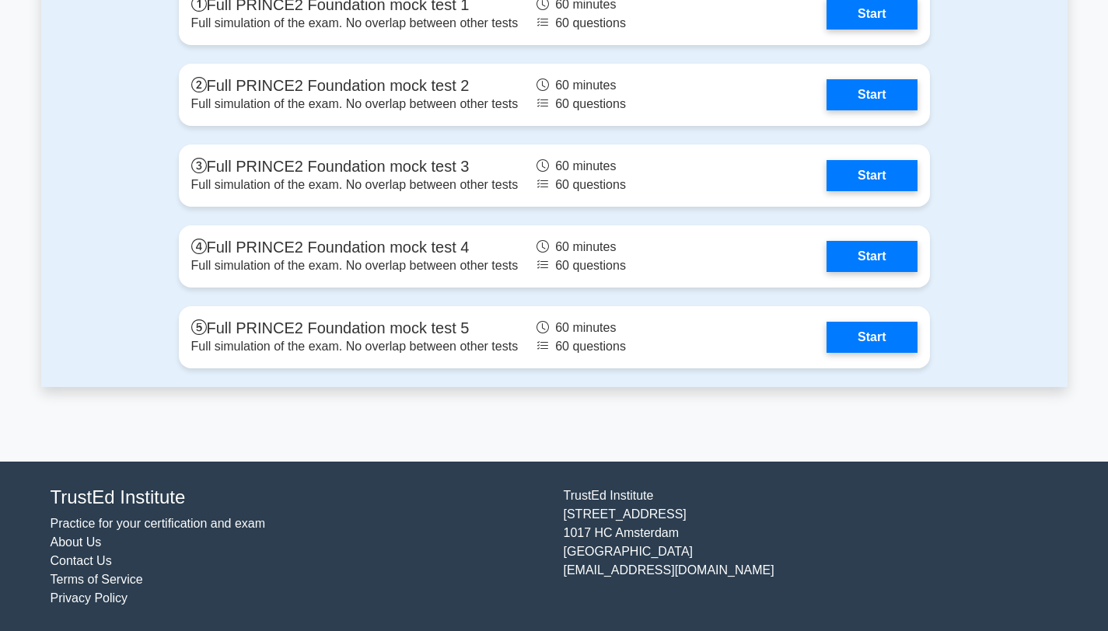
scroll to position [2130, 0]
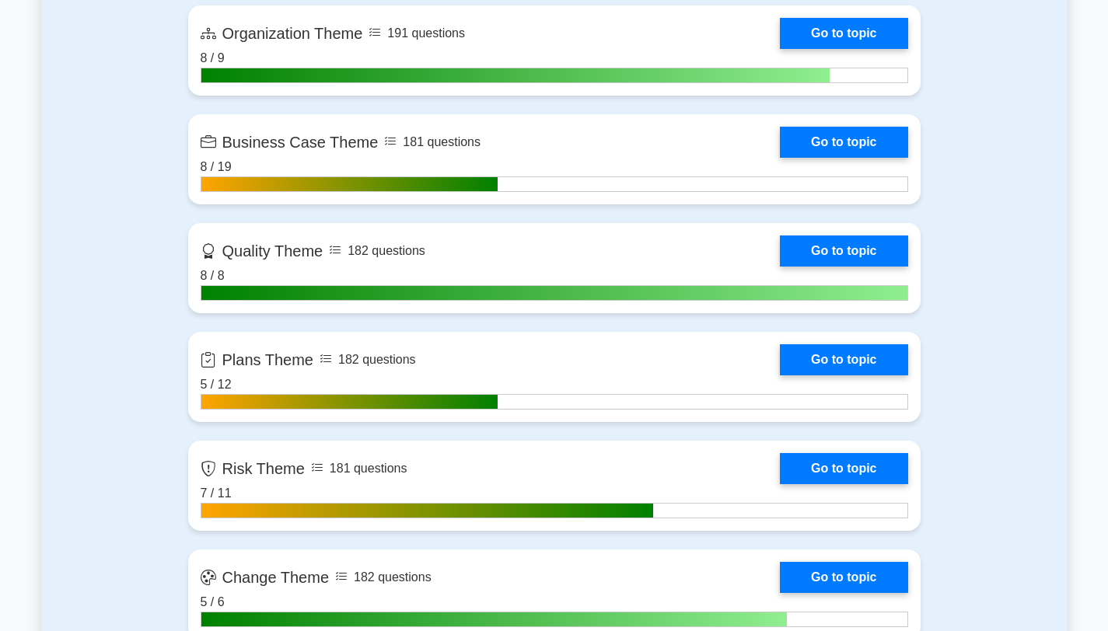
scroll to position [969, 0]
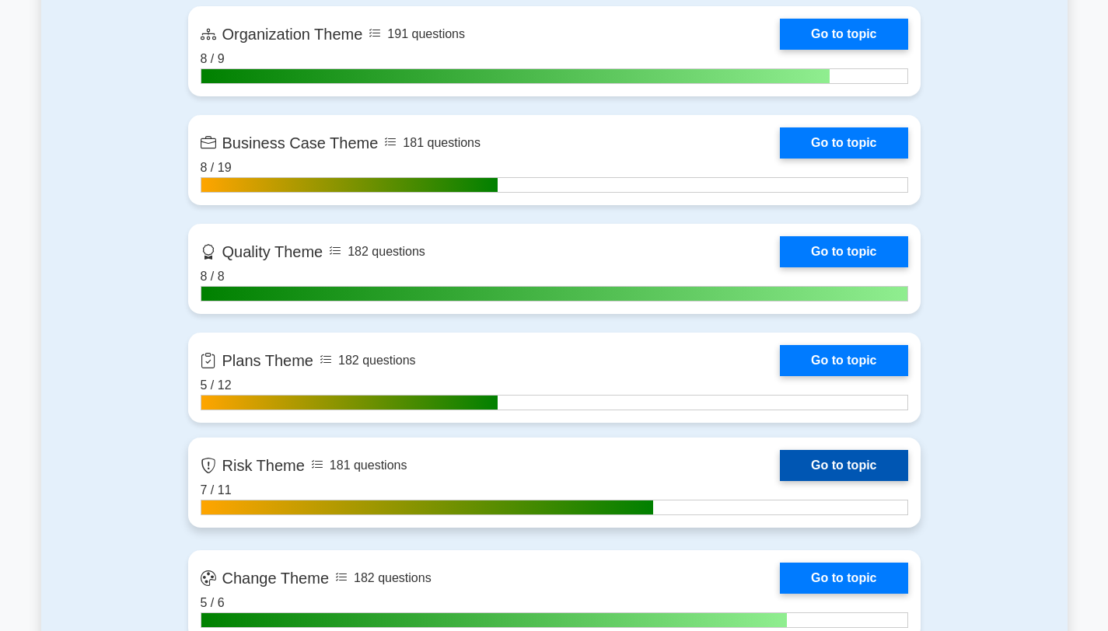
click at [851, 461] on link "Go to topic" at bounding box center [843, 465] width 127 height 31
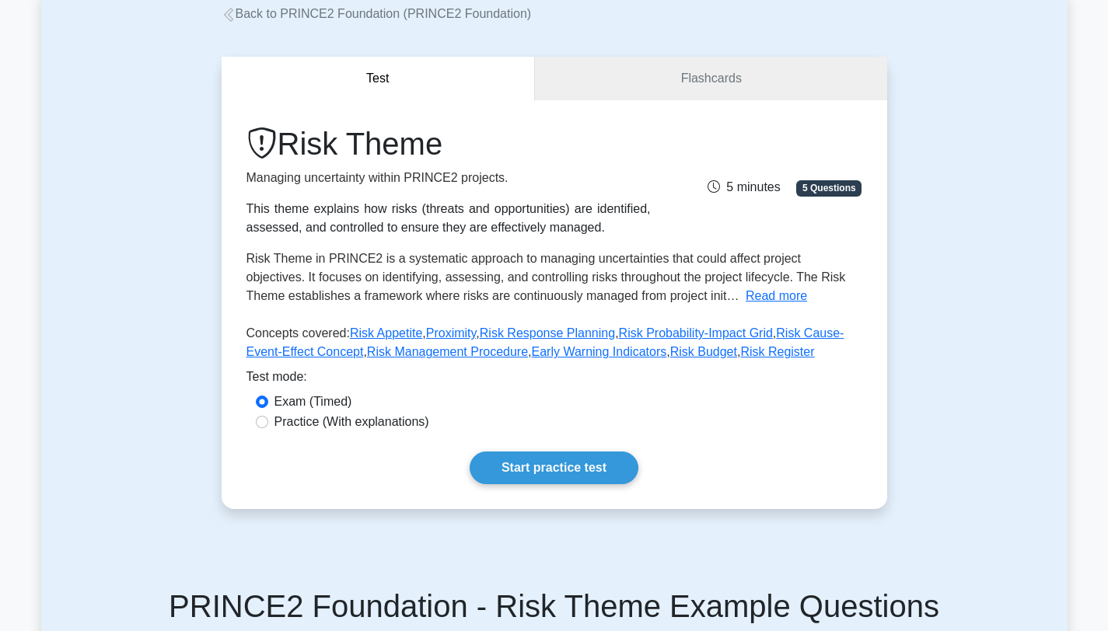
scroll to position [117, 0]
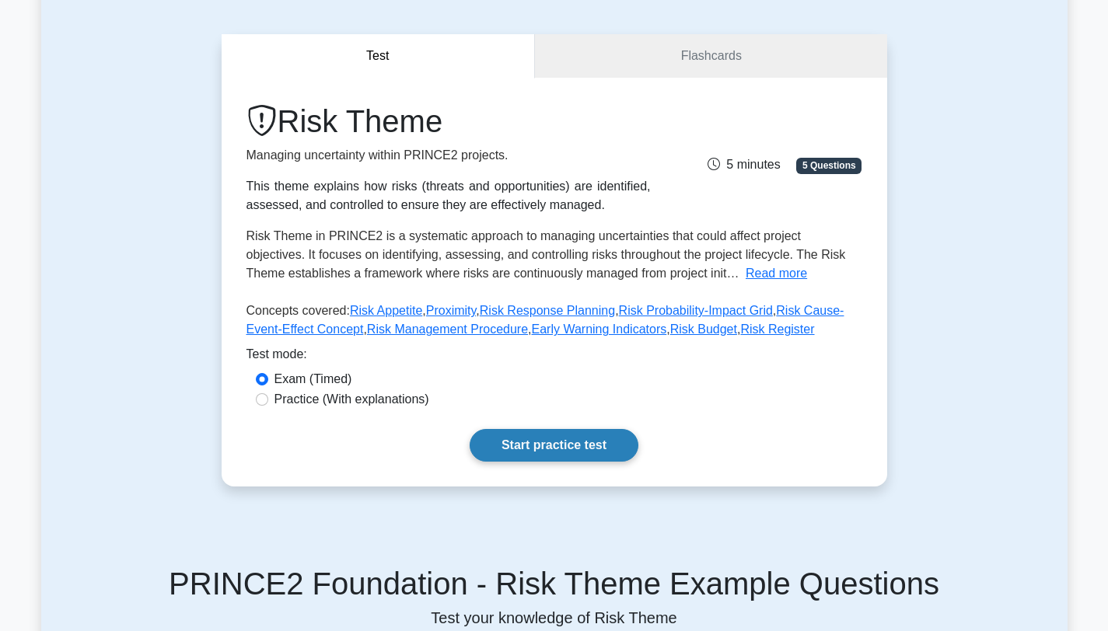
click at [553, 437] on link "Start practice test" at bounding box center [554, 445] width 169 height 33
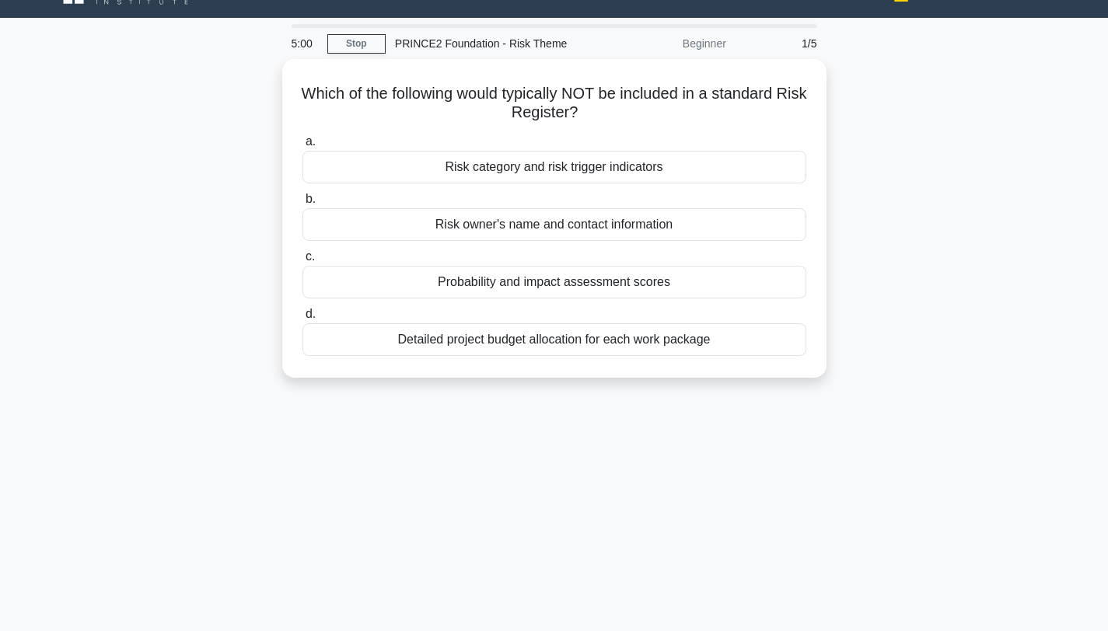
scroll to position [37, 0]
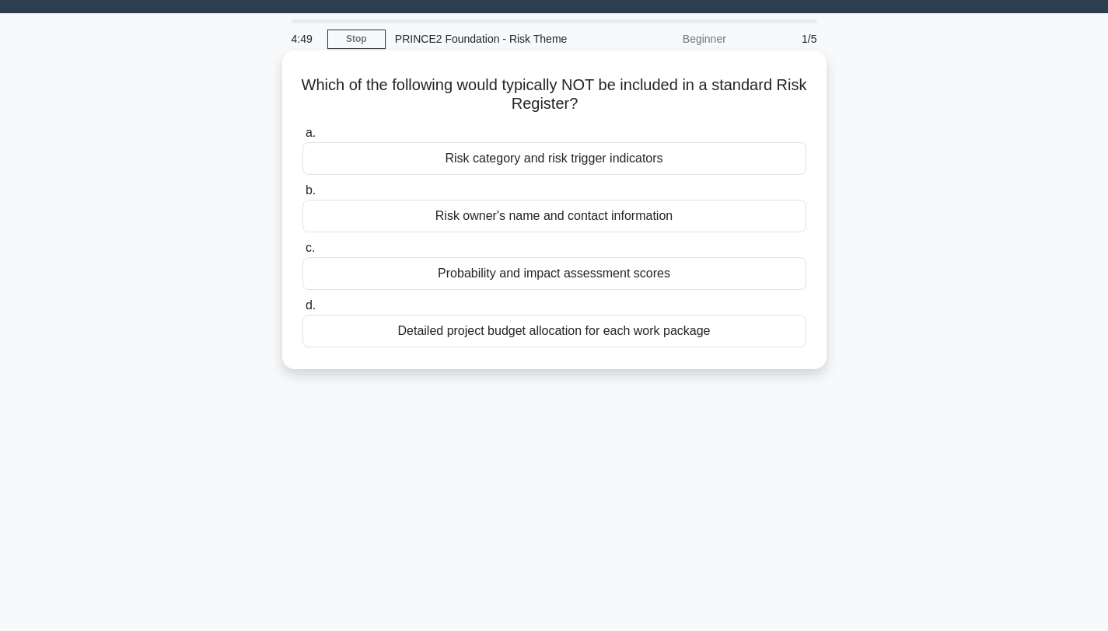
click at [585, 337] on div "Detailed project budget allocation for each work package" at bounding box center [554, 331] width 504 height 33
click at [302, 311] on input "d. Detailed project budget allocation for each work package" at bounding box center [302, 306] width 0 height 10
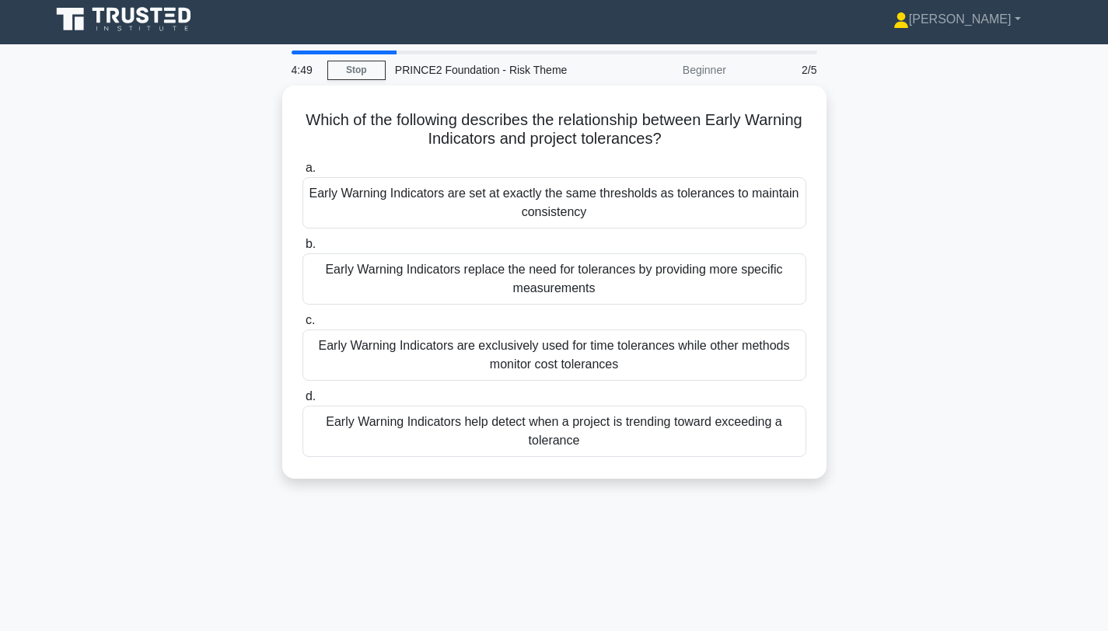
scroll to position [0, 0]
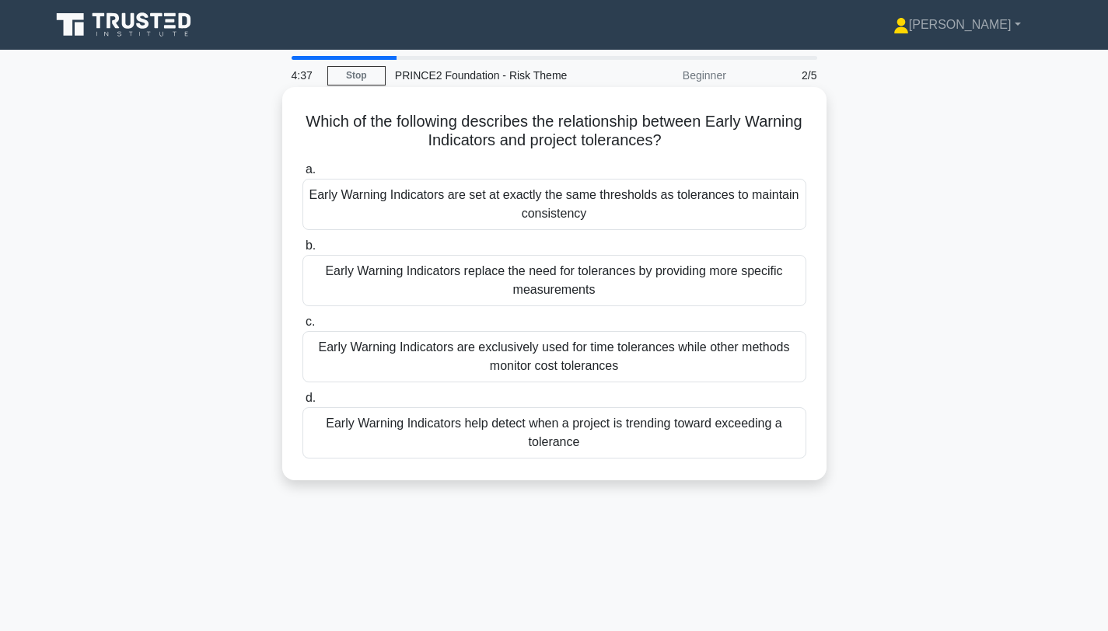
click at [603, 441] on div "Early Warning Indicators help detect when a project is trending toward exceedin…" at bounding box center [554, 432] width 504 height 51
click at [302, 403] on input "d. Early Warning Indicators help detect when a project is trending toward excee…" at bounding box center [302, 398] width 0 height 10
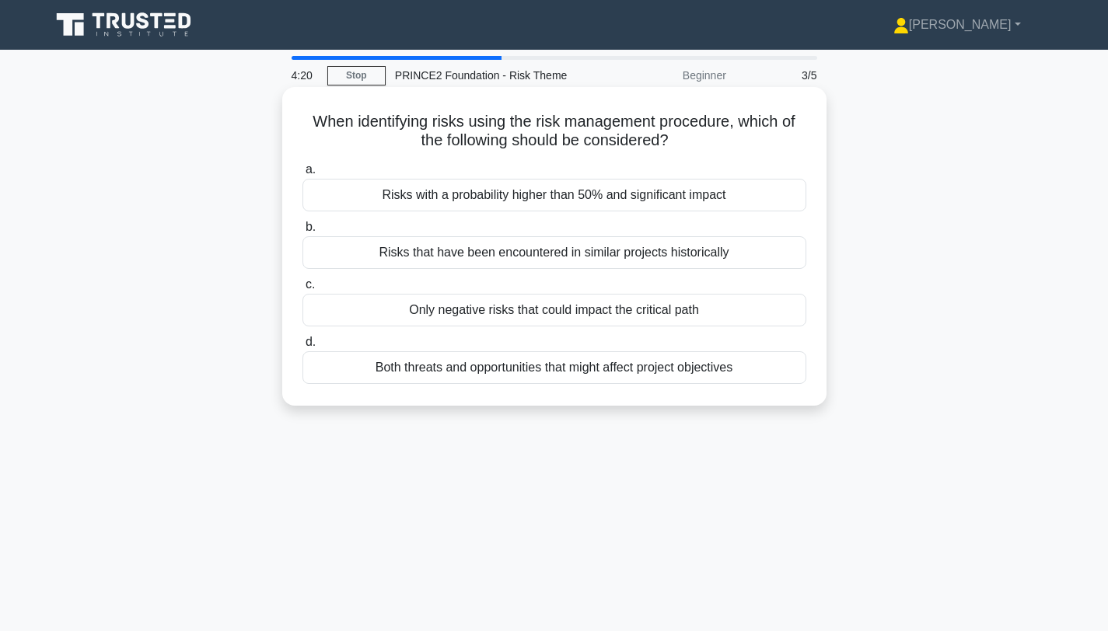
click at [604, 373] on div "Both threats and opportunities that might affect project objectives" at bounding box center [554, 367] width 504 height 33
click at [302, 348] on input "d. Both threats and opportunities that might affect project objectives" at bounding box center [302, 342] width 0 height 10
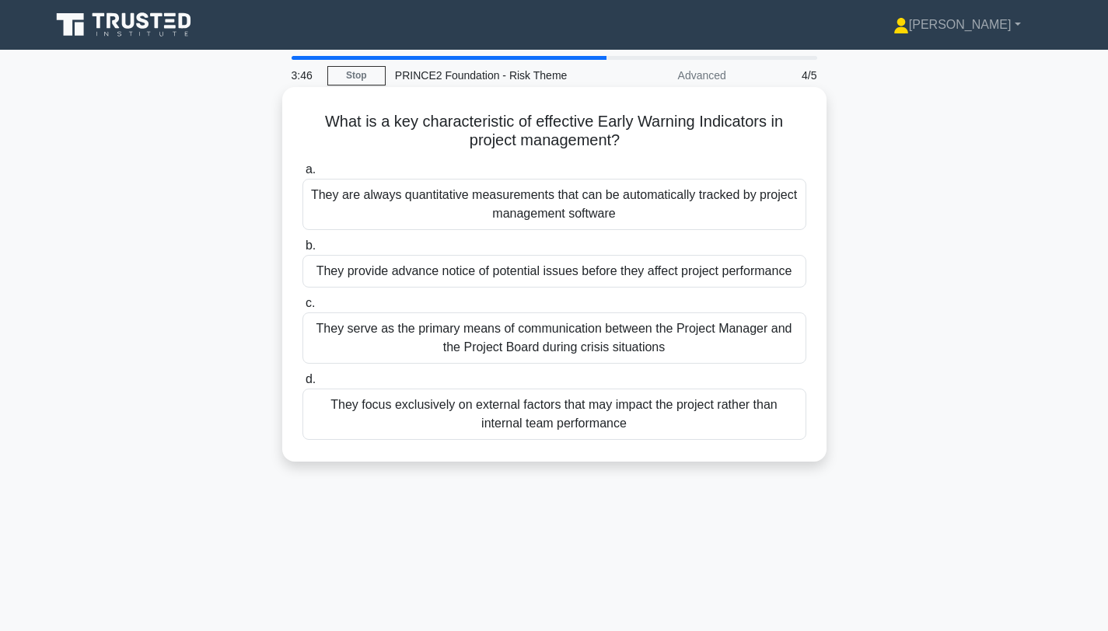
click at [676, 270] on div "They provide advance notice of potential issues before they affect project perf…" at bounding box center [554, 271] width 504 height 33
click at [302, 251] on input "b. They provide advance notice of potential issues before they affect project p…" at bounding box center [302, 246] width 0 height 10
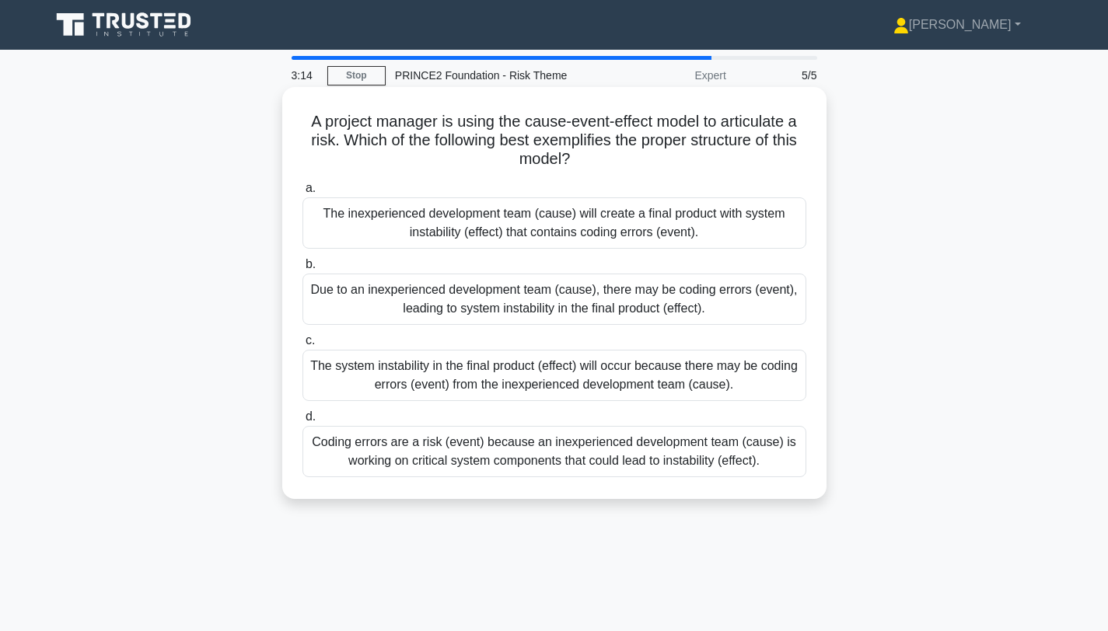
click at [669, 307] on div "Due to an inexperienced development team (cause), there may be coding errors (e…" at bounding box center [554, 299] width 504 height 51
click at [302, 270] on input "b. Due to an inexperienced development team (cause), there may be coding errors…" at bounding box center [302, 265] width 0 height 10
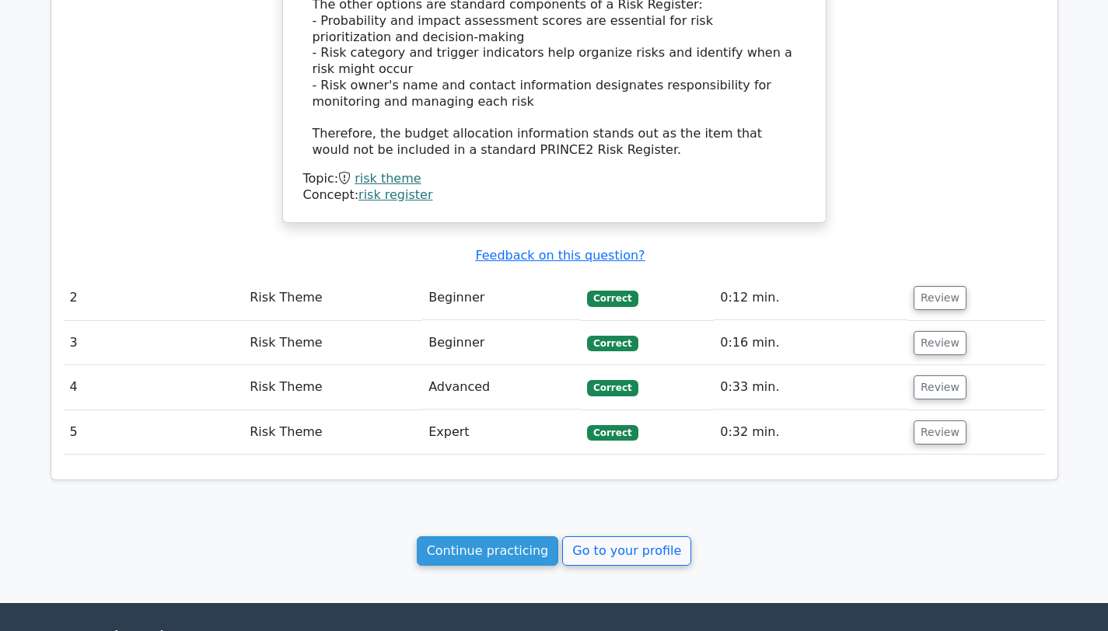
scroll to position [1470, 0]
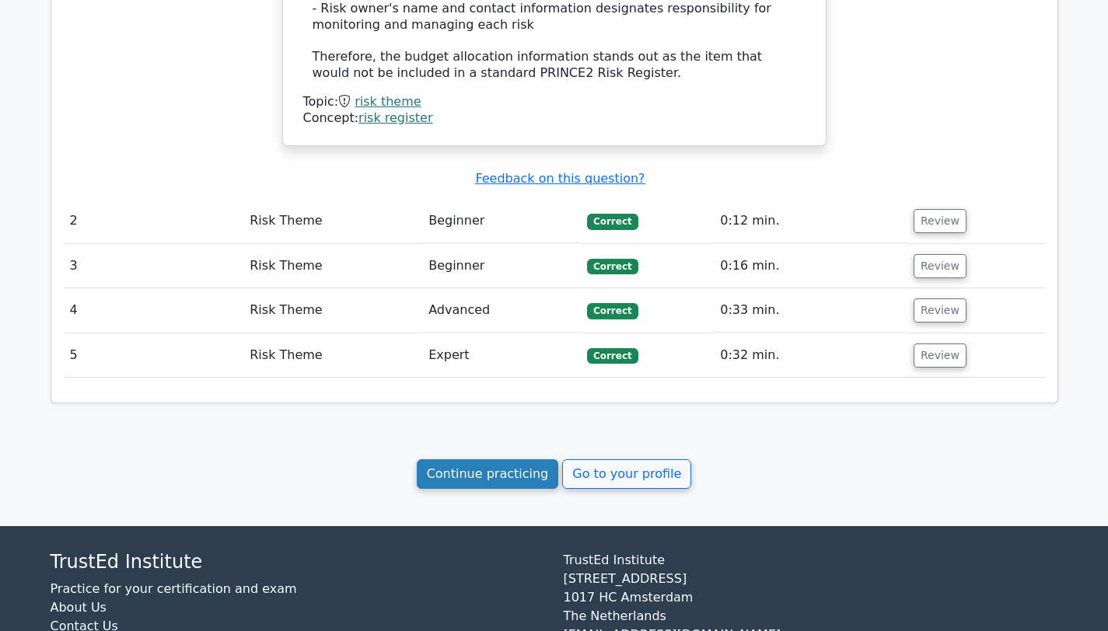
click at [507, 484] on link "Continue practicing" at bounding box center [488, 474] width 142 height 30
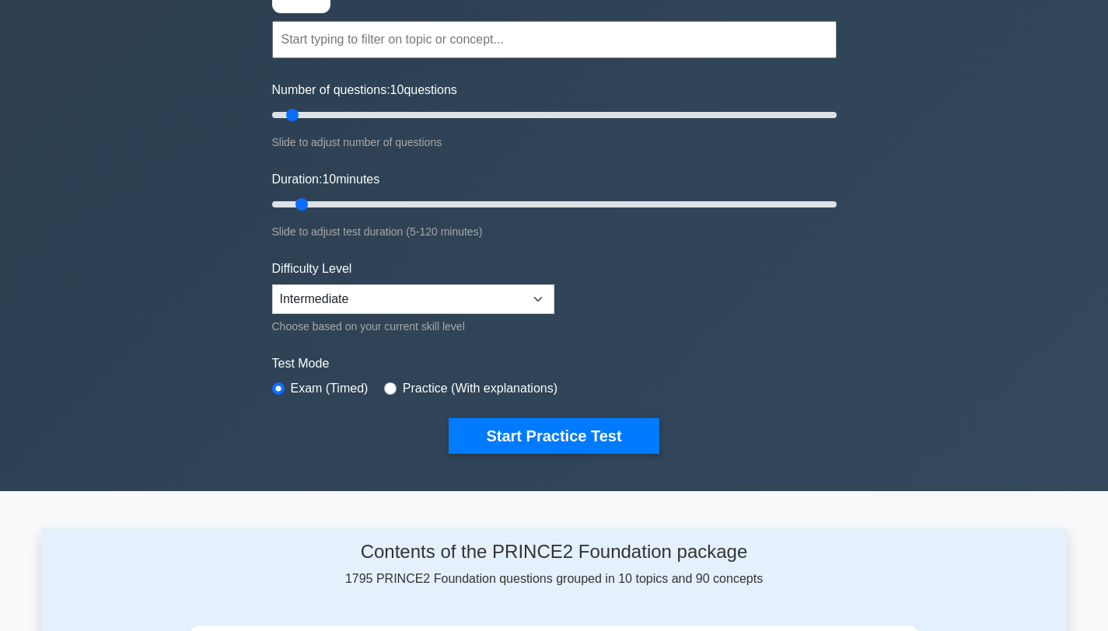
scroll to position [131, 0]
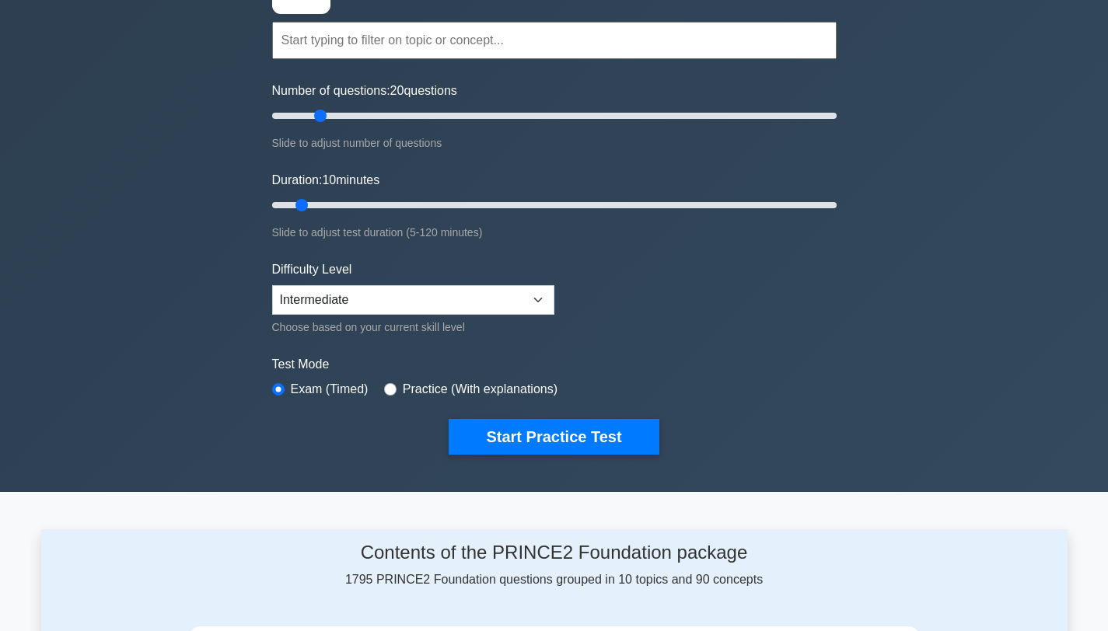
drag, startPoint x: 292, startPoint y: 110, endPoint x: 323, endPoint y: 110, distance: 31.1
type input "20"
click at [323, 110] on input "Number of questions: 20 questions" at bounding box center [554, 116] width 564 height 19
click at [511, 428] on button "Start Practice Test" at bounding box center [554, 437] width 210 height 36
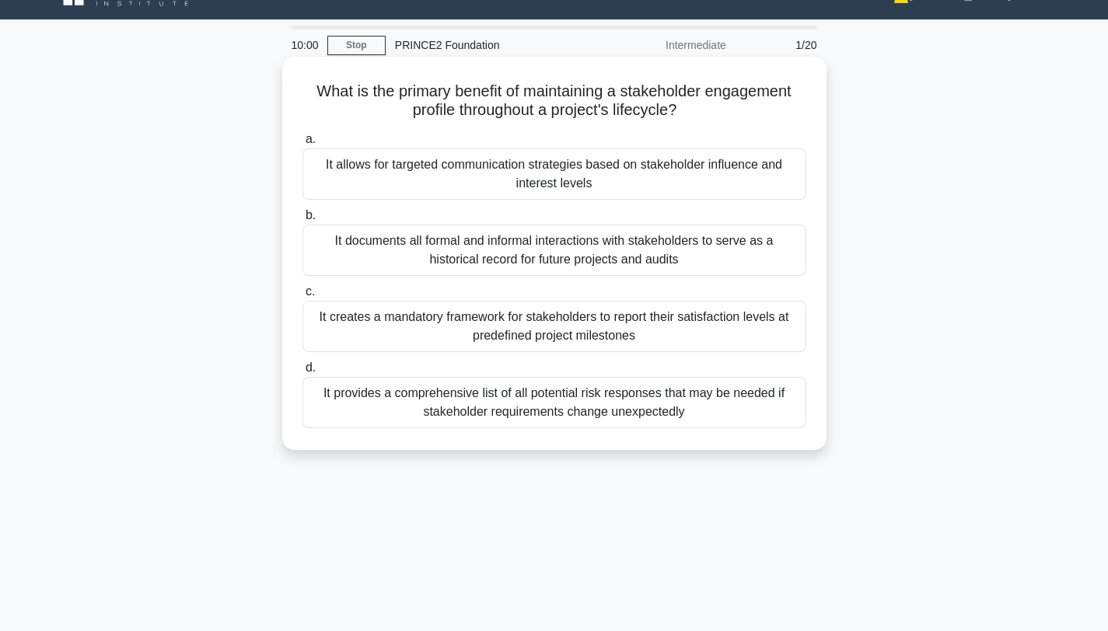
scroll to position [19, 0]
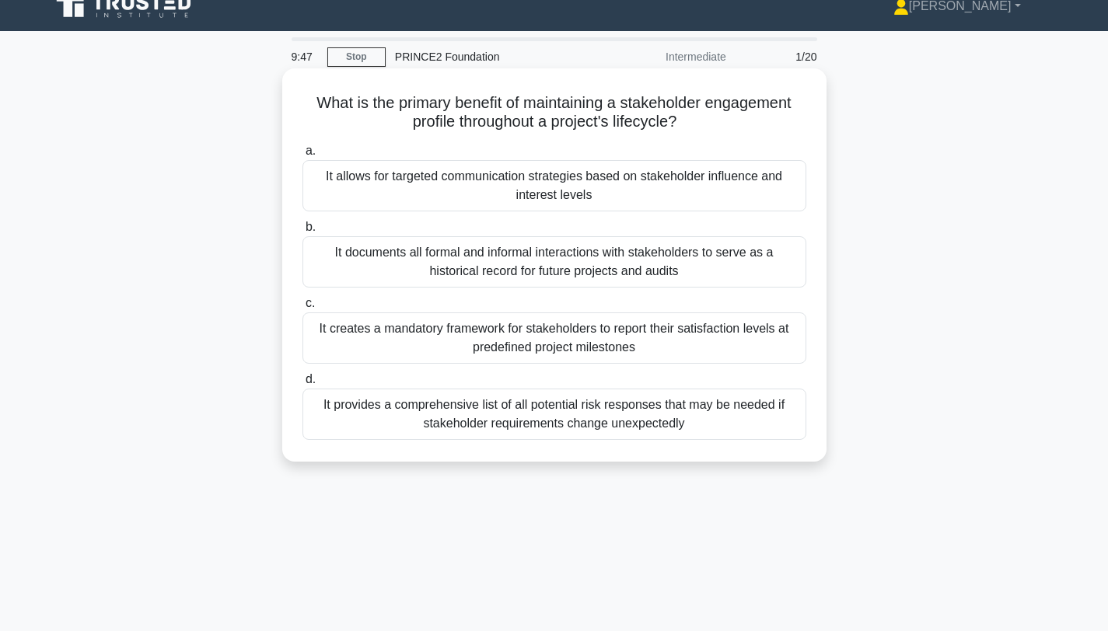
click at [599, 269] on div "It documents all formal and informal interactions with stakeholders to serve as…" at bounding box center [554, 261] width 504 height 51
click at [302, 232] on input "b. It documents all formal and informal interactions with stakeholders to serve…" at bounding box center [302, 227] width 0 height 10
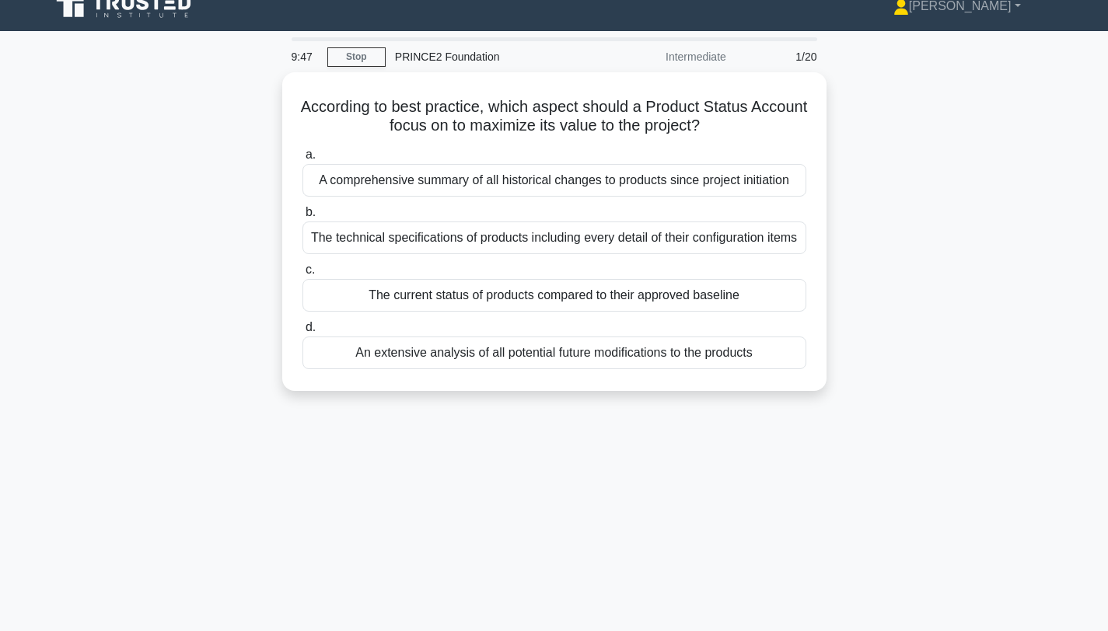
scroll to position [0, 0]
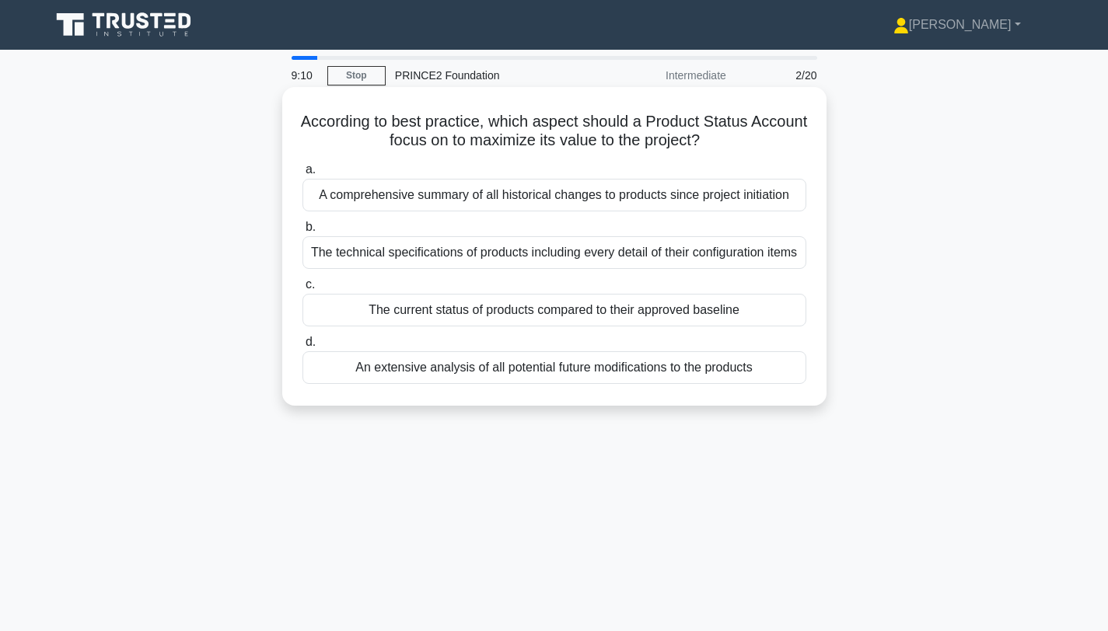
click at [581, 317] on div "The current status of products compared to their approved baseline" at bounding box center [554, 310] width 504 height 33
click at [302, 290] on input "c. The current status of products compared to their approved baseline" at bounding box center [302, 285] width 0 height 10
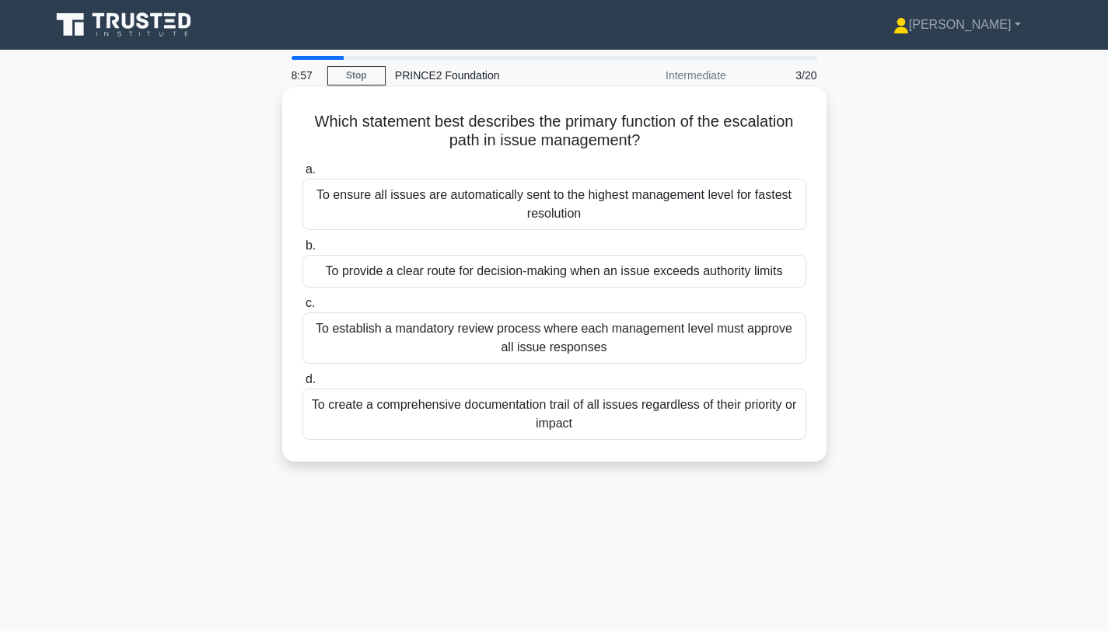
click at [551, 281] on div "To provide a clear route for decision-making when an issue exceeds authority li…" at bounding box center [554, 271] width 504 height 33
click at [302, 251] on input "b. To provide a clear route for decision-making when an issue exceeds authority…" at bounding box center [302, 246] width 0 height 10
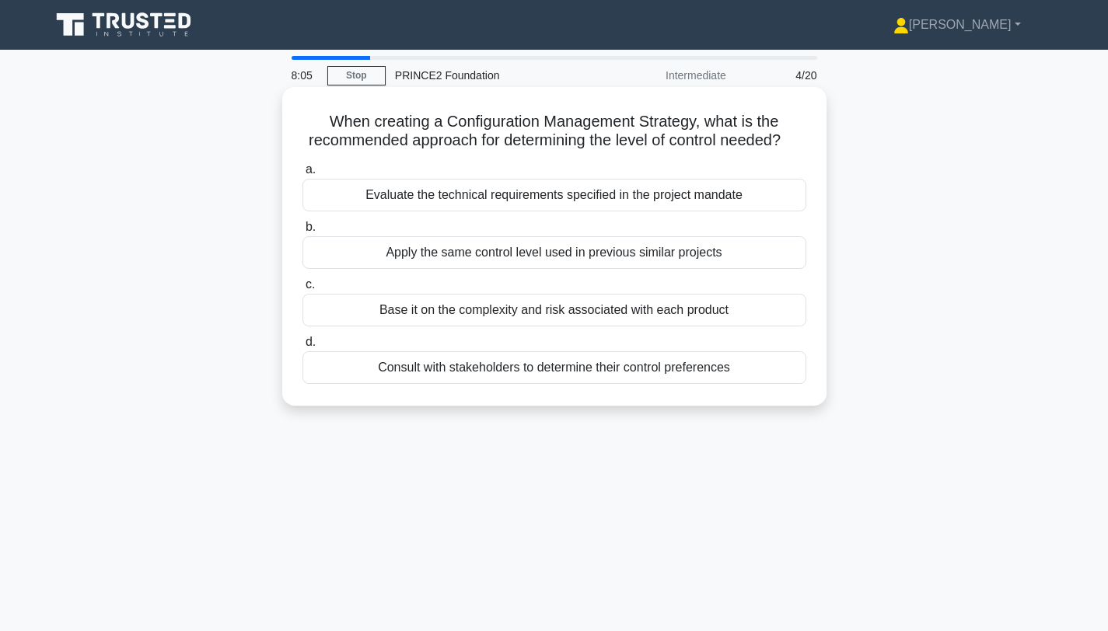
click at [651, 315] on div "Base it on the complexity and risk associated with each product" at bounding box center [554, 310] width 504 height 33
click at [302, 290] on input "c. Base it on the complexity and risk associated with each product" at bounding box center [302, 285] width 0 height 10
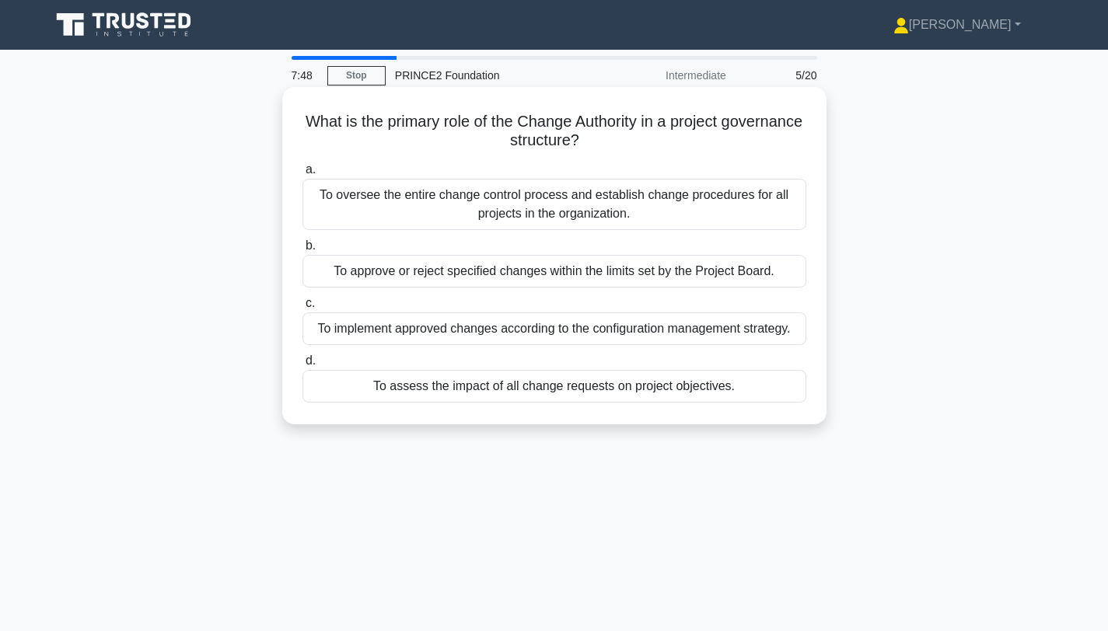
click at [676, 397] on div "To assess the impact of all change requests on project objectives." at bounding box center [554, 386] width 504 height 33
click at [302, 366] on input "d. To assess the impact of all change requests on project objectives." at bounding box center [302, 361] width 0 height 10
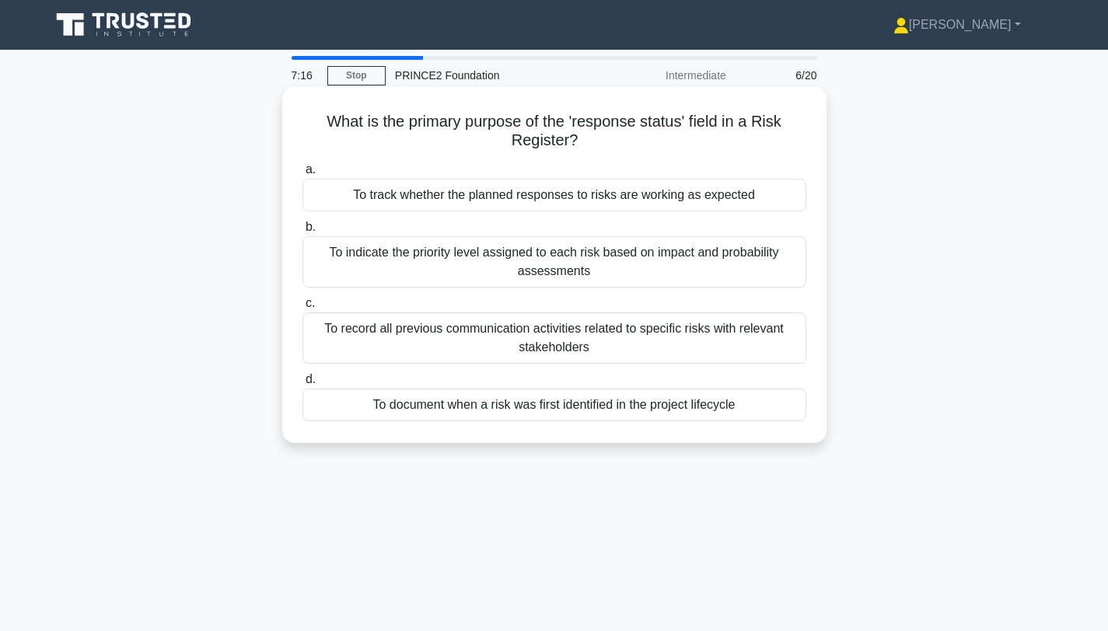
click at [586, 205] on div "To track whether the planned responses to risks are working as expected" at bounding box center [554, 195] width 504 height 33
click at [302, 175] on input "a. To track whether the planned responses to risks are working as expected" at bounding box center [302, 170] width 0 height 10
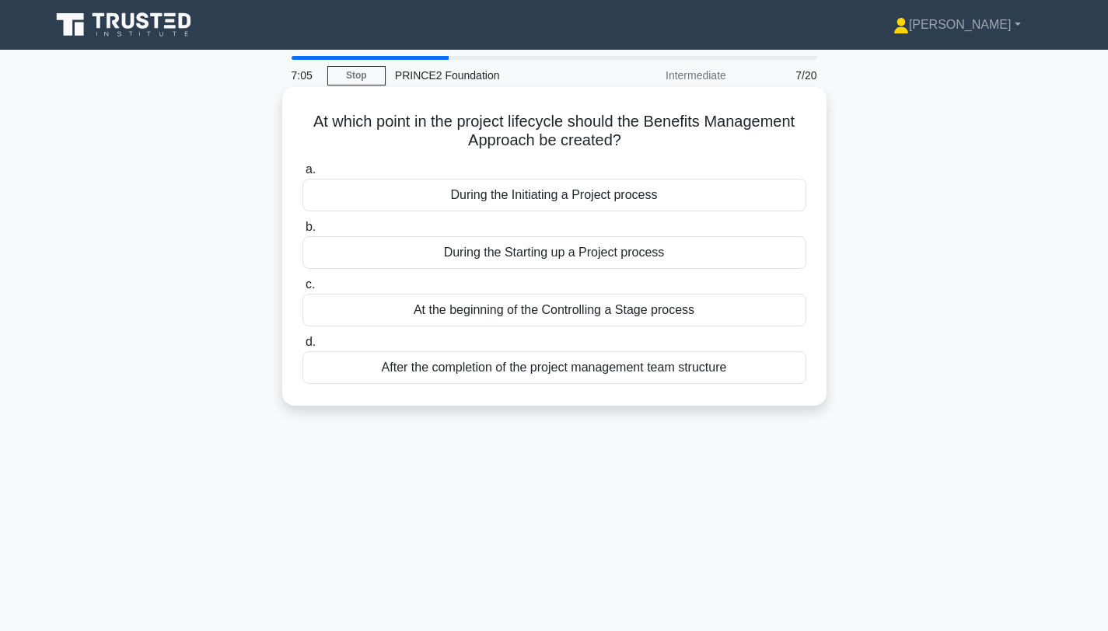
click at [580, 195] on div "During the Initiating a Project process" at bounding box center [554, 195] width 504 height 33
click at [302, 175] on input "a. During the Initiating a Project process" at bounding box center [302, 170] width 0 height 10
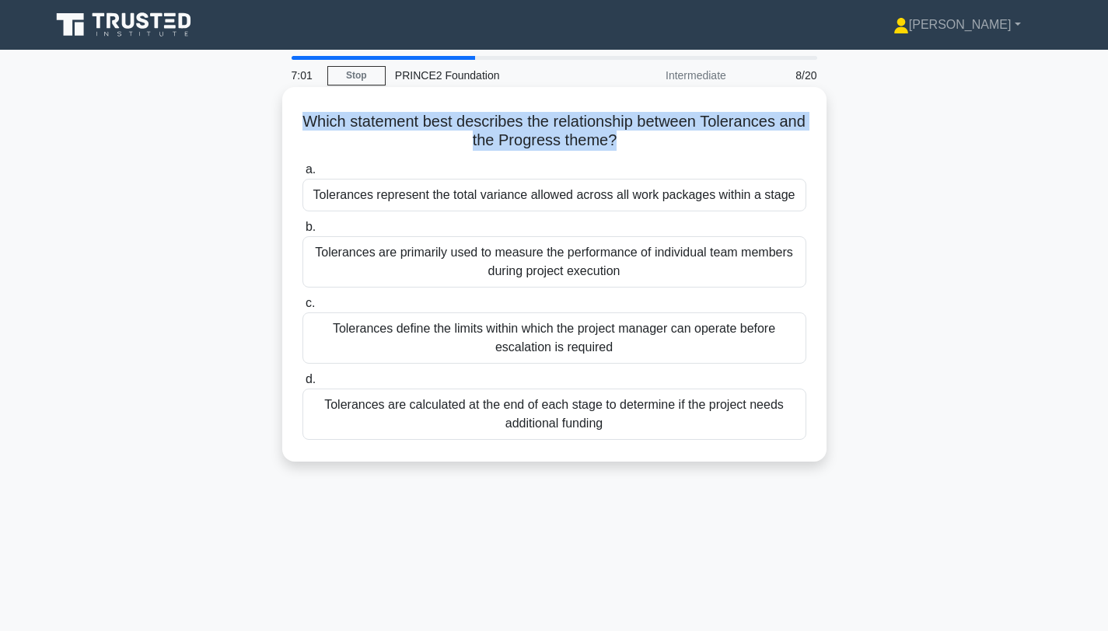
drag, startPoint x: 306, startPoint y: 122, endPoint x: 576, endPoint y: 159, distance: 272.3
click at [576, 159] on div "Which statement best describes the relationship between Tolerances and the Prog…" at bounding box center [554, 274] width 532 height 362
click at [648, 142] on h5 "Which statement best describes the relationship between Tolerances and the Prog…" at bounding box center [554, 131] width 507 height 39
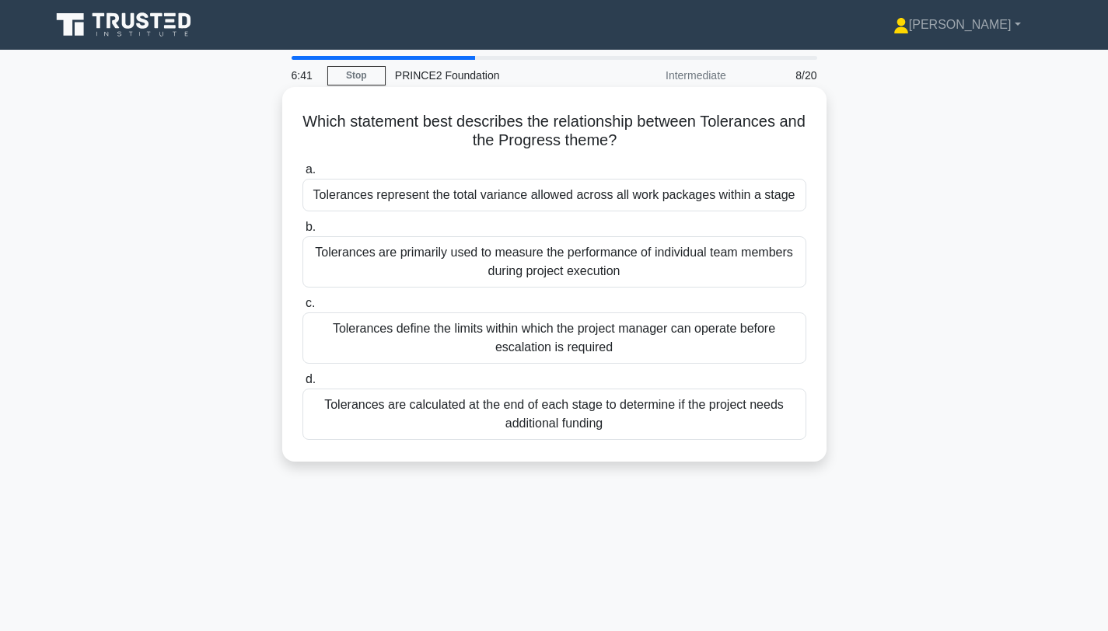
click at [628, 345] on div "Tolerances define the limits within which the project manager can operate befor…" at bounding box center [554, 338] width 504 height 51
click at [302, 309] on input "c. Tolerances define the limits within which the project manager can operate be…" at bounding box center [302, 304] width 0 height 10
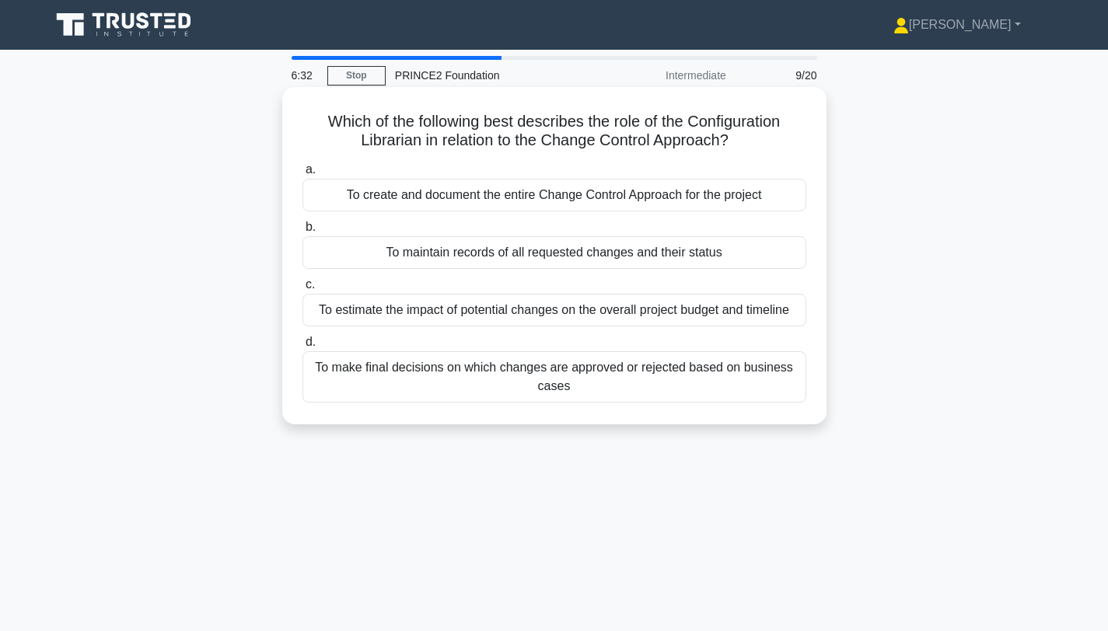
click at [672, 260] on div "To maintain records of all requested changes and their status" at bounding box center [554, 252] width 504 height 33
click at [302, 232] on input "b. To maintain records of all requested changes and their status" at bounding box center [302, 227] width 0 height 10
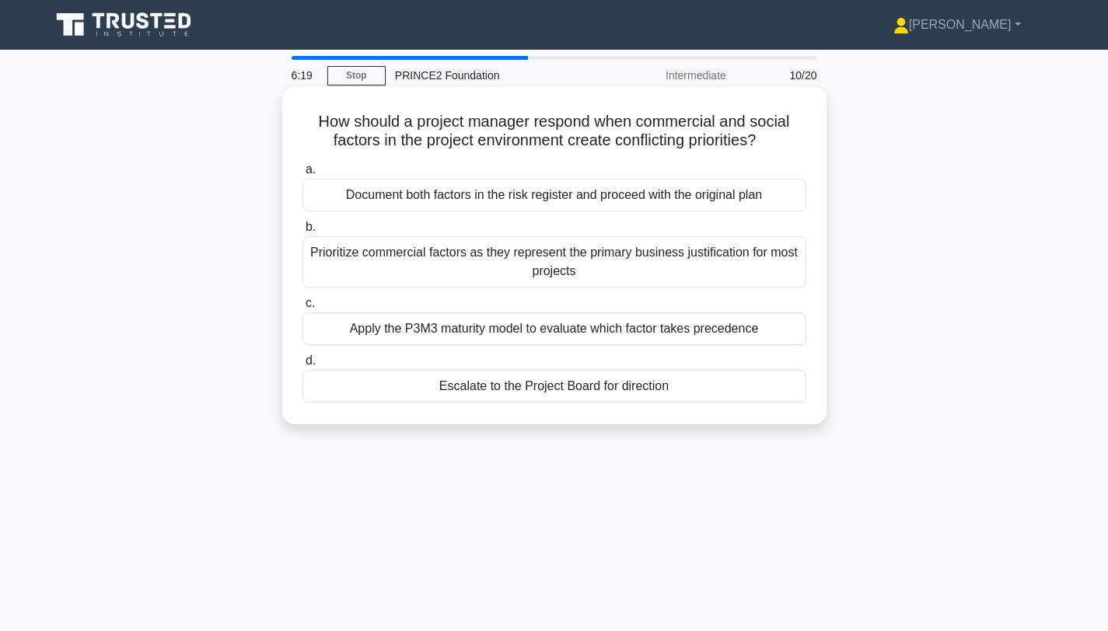
click at [628, 330] on div "Apply the P3M3 maturity model to evaluate which factor takes precedence" at bounding box center [554, 329] width 504 height 33
click at [302, 309] on input "c. Apply the P3M3 maturity model to evaluate which factor takes precedence" at bounding box center [302, 304] width 0 height 10
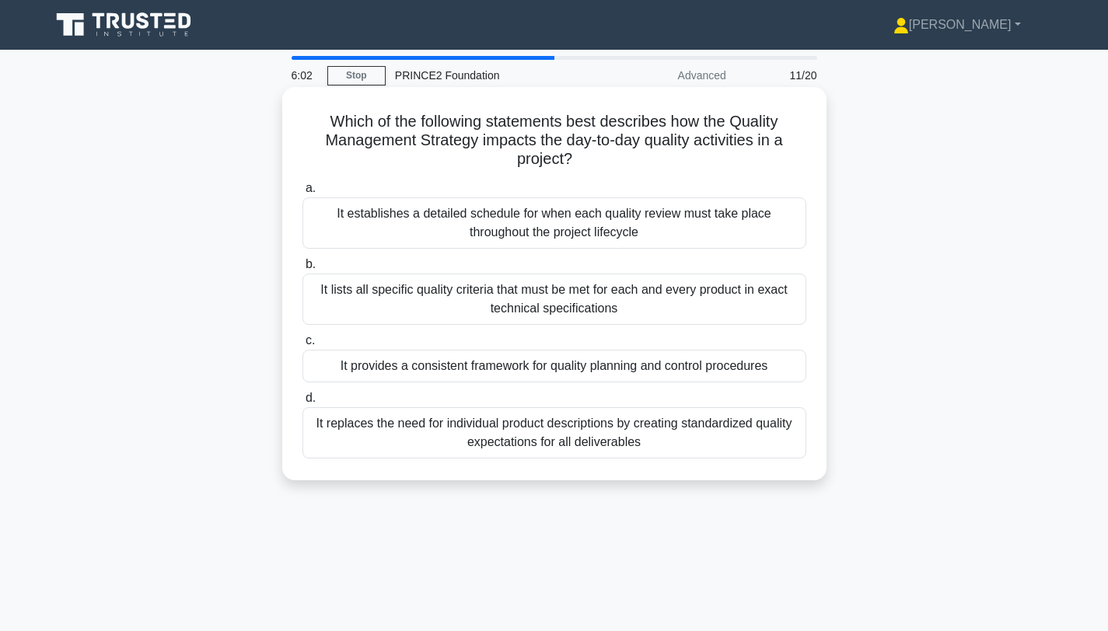
click at [682, 372] on div "It provides a consistent framework for quality planning and control procedures" at bounding box center [554, 366] width 504 height 33
click at [302, 346] on input "c. It provides a consistent framework for quality planning and control procedur…" at bounding box center [302, 341] width 0 height 10
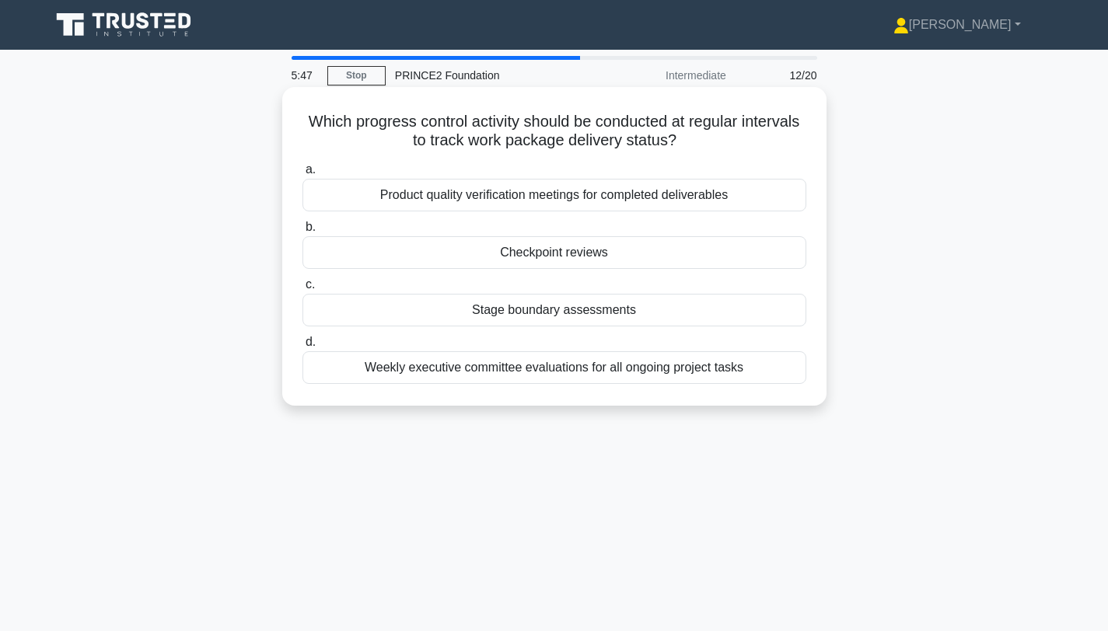
click at [547, 249] on div "Checkpoint reviews" at bounding box center [554, 252] width 504 height 33
click at [302, 232] on input "b. Checkpoint reviews" at bounding box center [302, 227] width 0 height 10
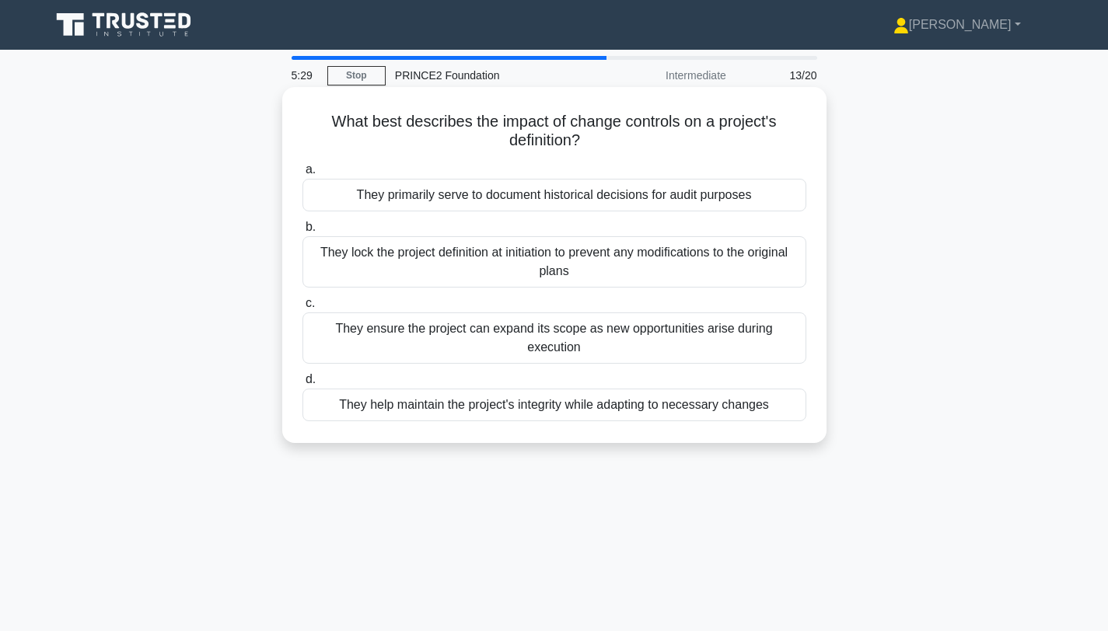
click at [543, 413] on div "They help maintain the project's integrity while adapting to necessary changes" at bounding box center [554, 405] width 504 height 33
click at [302, 385] on input "d. They help maintain the project's integrity while adapting to necessary chang…" at bounding box center [302, 380] width 0 height 10
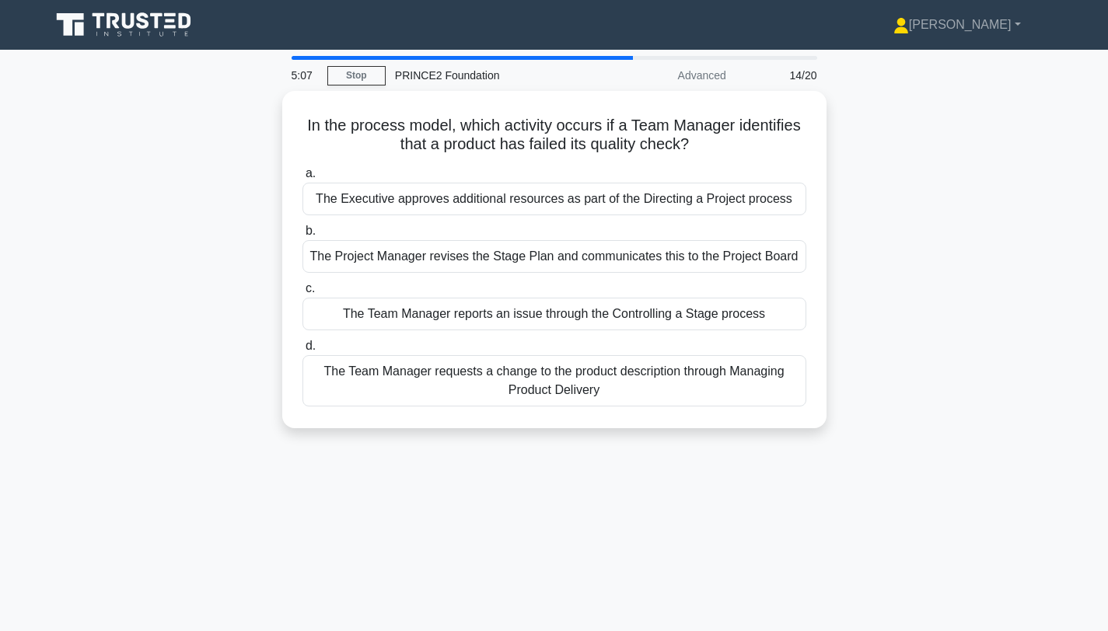
drag, startPoint x: 684, startPoint y: 314, endPoint x: 638, endPoint y: 449, distance: 142.1
click at [638, 450] on div "5:07 Stop PRINCE2 Foundation Advanced 14/20 In the process model, which activit…" at bounding box center [554, 444] width 1026 height 777
click at [574, 449] on div "5:06 Stop PRINCE2 Foundation Advanced 14/20 In the process model, which activit…" at bounding box center [554, 444] width 1026 height 777
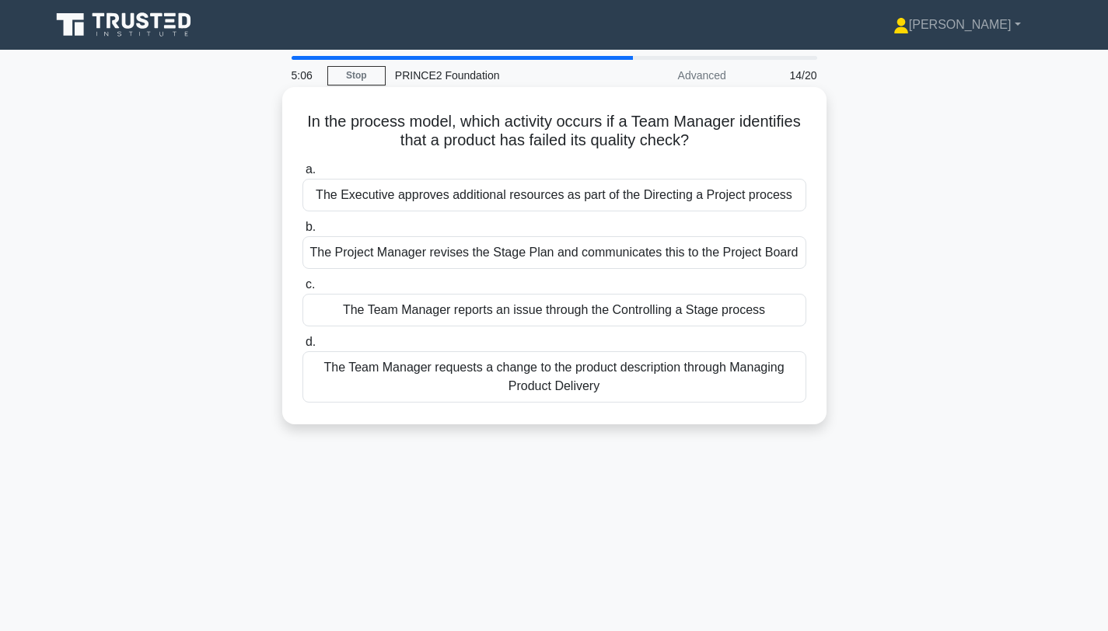
click at [571, 387] on div "The Team Manager requests a change to the product description through Managing …" at bounding box center [554, 376] width 504 height 51
click at [302, 348] on input "d. The Team Manager requests a change to the product description through Managi…" at bounding box center [302, 342] width 0 height 10
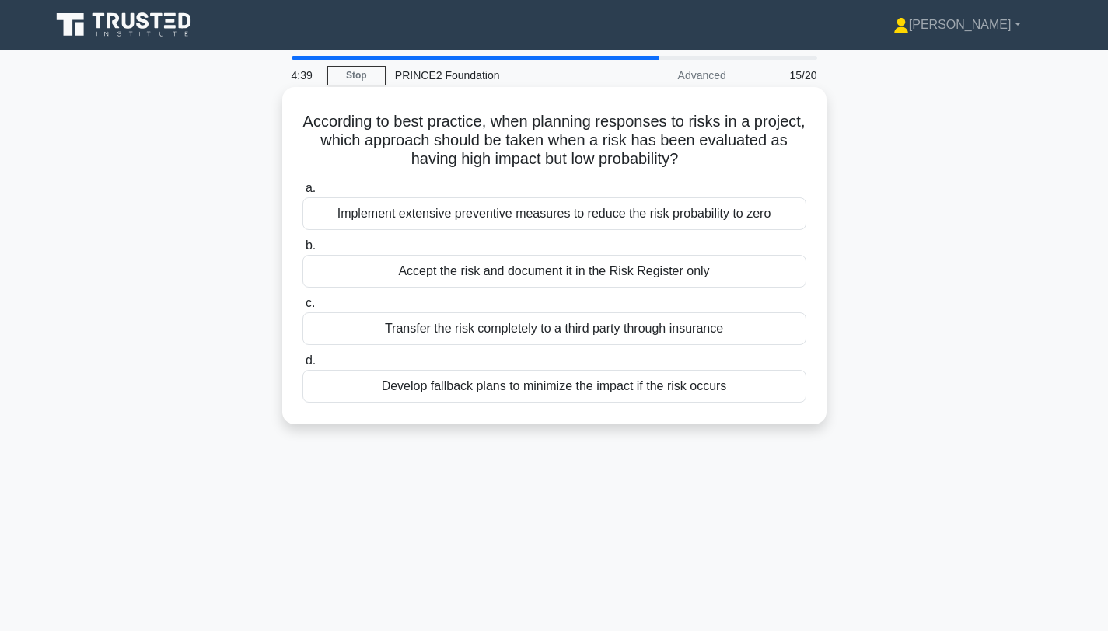
click at [642, 385] on div "Develop fallback plans to minimize the impact if the risk occurs" at bounding box center [554, 386] width 504 height 33
click at [302, 366] on input "d. Develop fallback plans to minimize the impact if the risk occurs" at bounding box center [302, 361] width 0 height 10
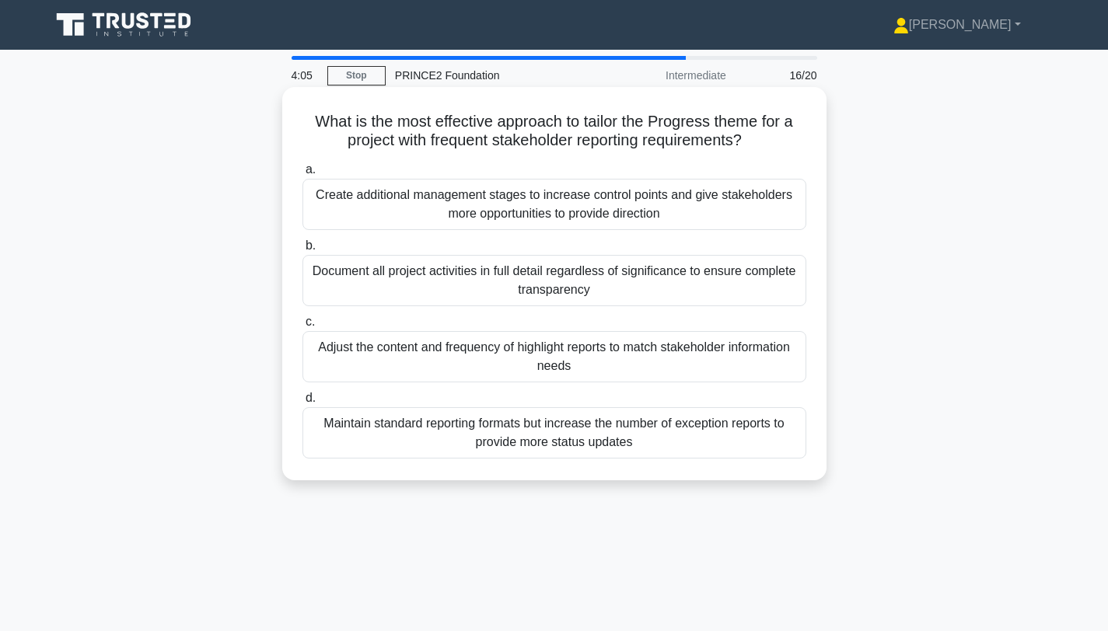
click at [588, 361] on div "Adjust the content and frequency of highlight reports to match stakeholder info…" at bounding box center [554, 356] width 504 height 51
click at [302, 327] on input "c. Adjust the content and frequency of highlight reports to match stakeholder i…" at bounding box center [302, 322] width 0 height 10
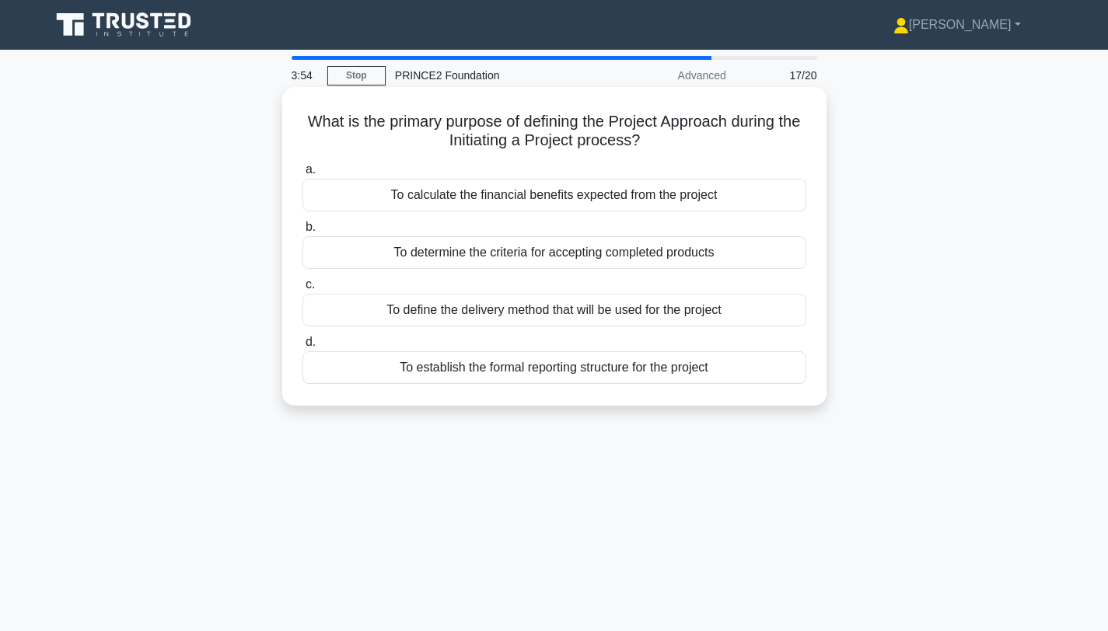
click at [637, 313] on div "To define the delivery method that will be used for the project" at bounding box center [554, 310] width 504 height 33
click at [302, 290] on input "c. To define the delivery method that will be used for the project" at bounding box center [302, 285] width 0 height 10
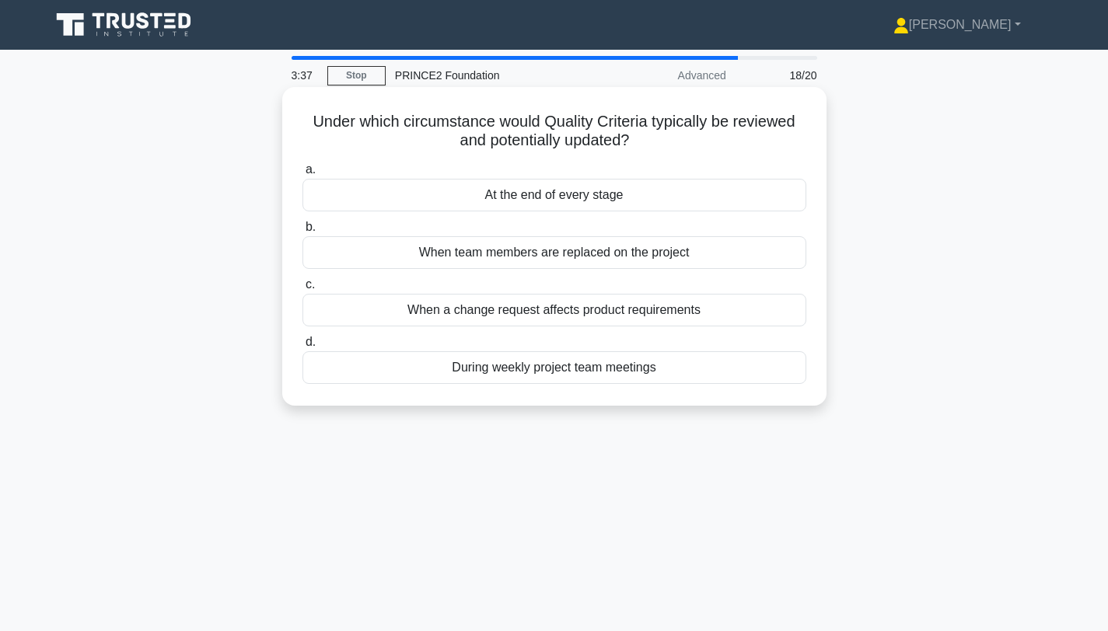
click at [566, 200] on div "At the end of every stage" at bounding box center [554, 195] width 504 height 33
click at [302, 175] on input "a. At the end of every stage" at bounding box center [302, 170] width 0 height 10
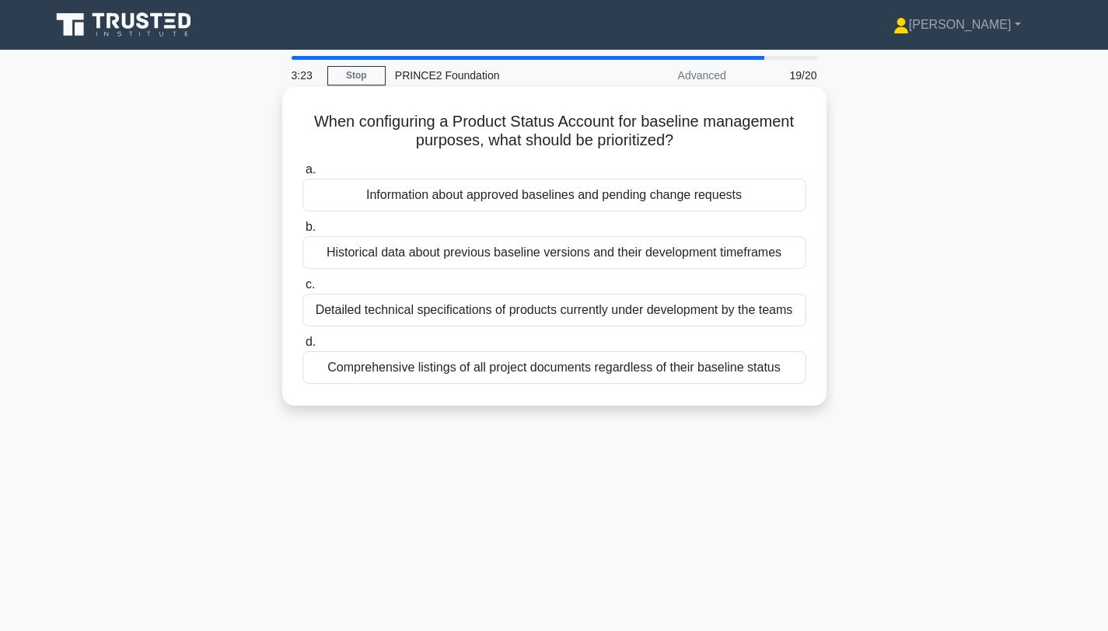
drag, startPoint x: 306, startPoint y: 119, endPoint x: 675, endPoint y: 146, distance: 369.5
click at [675, 146] on h5 "When configuring a Product Status Account for baseline management purposes, wha…" at bounding box center [554, 131] width 507 height 39
click at [669, 196] on div "Information about approved baselines and pending change requests" at bounding box center [554, 195] width 504 height 33
click at [302, 175] on input "a. Information about approved baselines and pending change requests" at bounding box center [302, 170] width 0 height 10
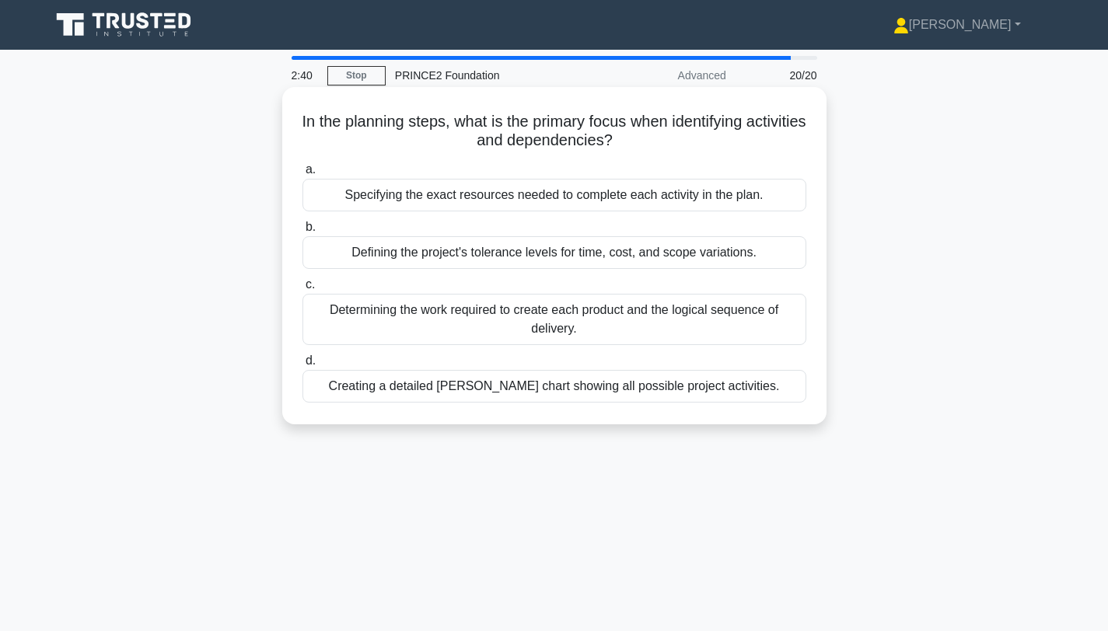
click at [602, 328] on div "Determining the work required to create each product and the logical sequence o…" at bounding box center [554, 319] width 504 height 51
click at [302, 290] on input "c. Determining the work required to create each product and the logical sequenc…" at bounding box center [302, 285] width 0 height 10
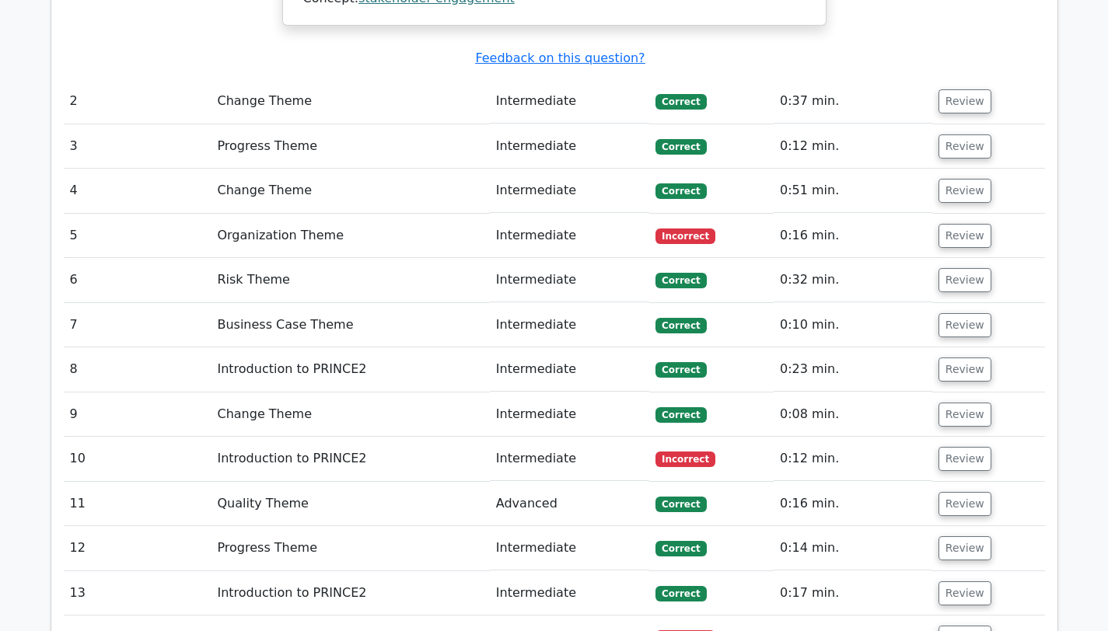
scroll to position [1886, 0]
click at [958, 225] on button "Review" at bounding box center [964, 237] width 53 height 24
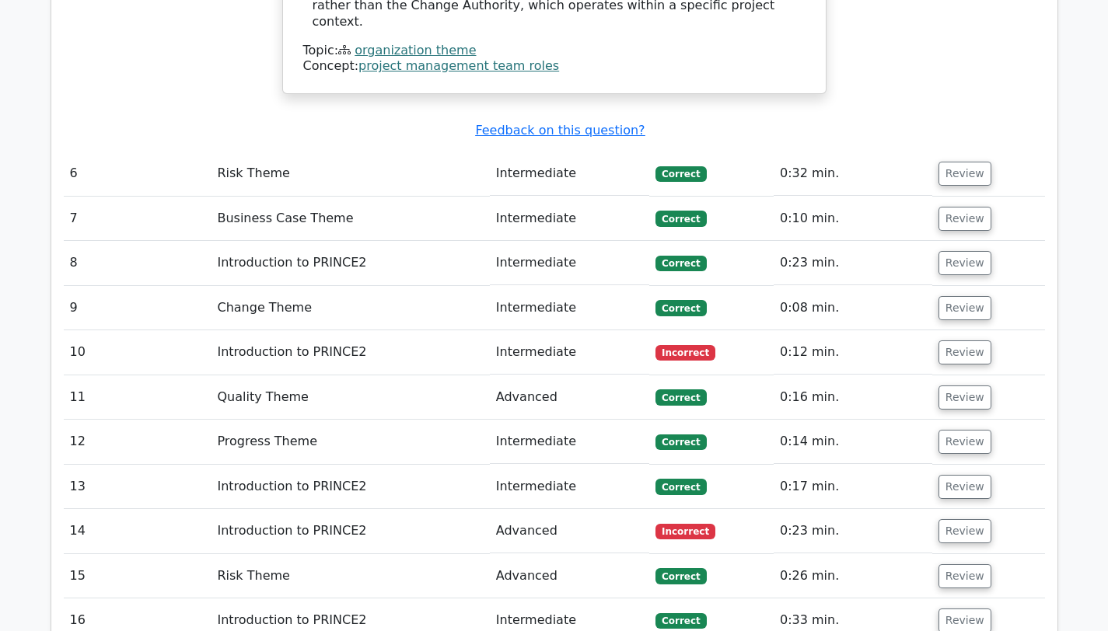
scroll to position [2871, 0]
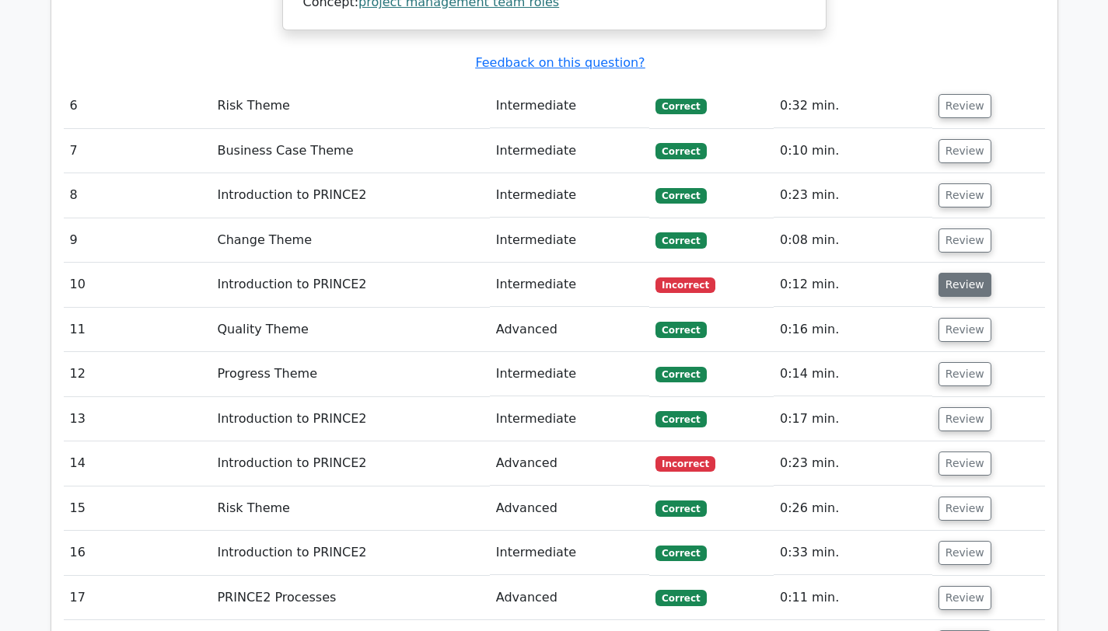
click at [956, 273] on button "Review" at bounding box center [964, 285] width 53 height 24
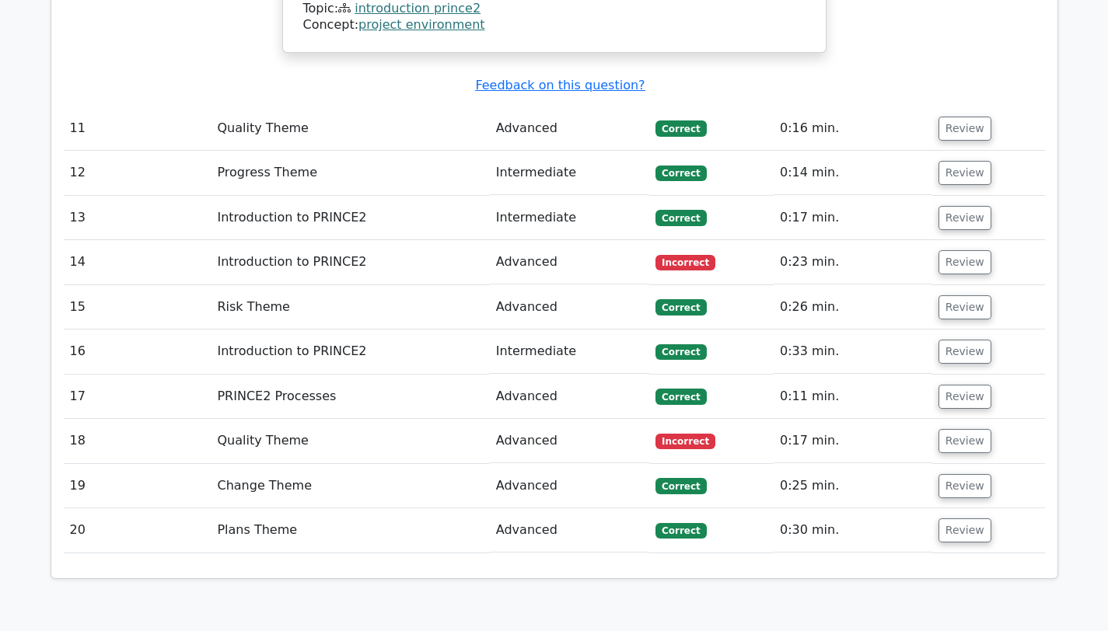
scroll to position [3921, 0]
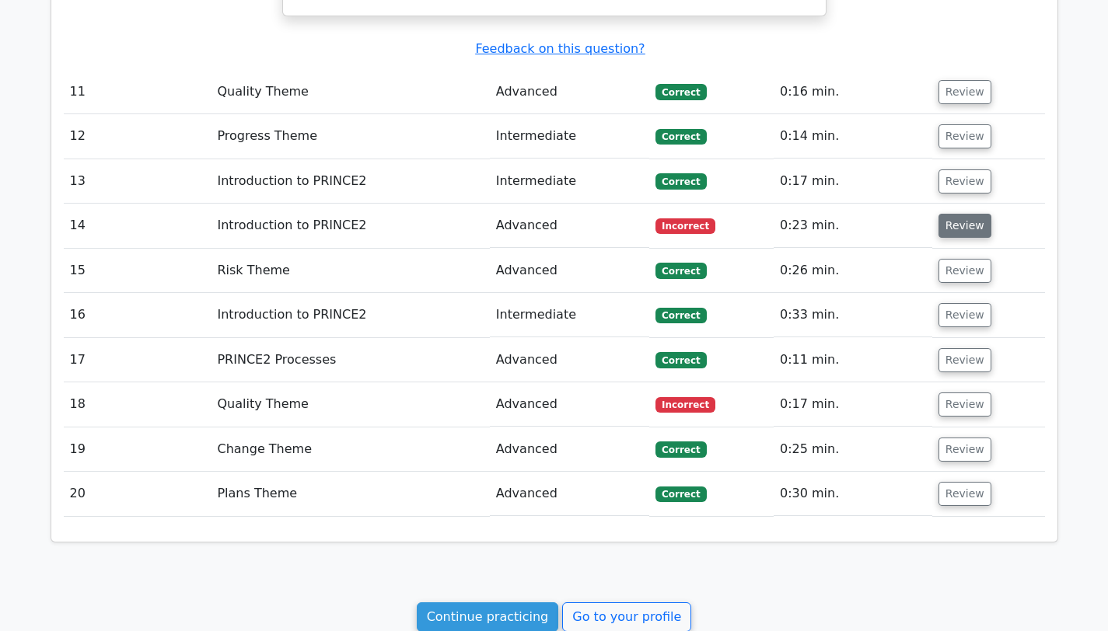
click at [948, 214] on button "Review" at bounding box center [964, 226] width 53 height 24
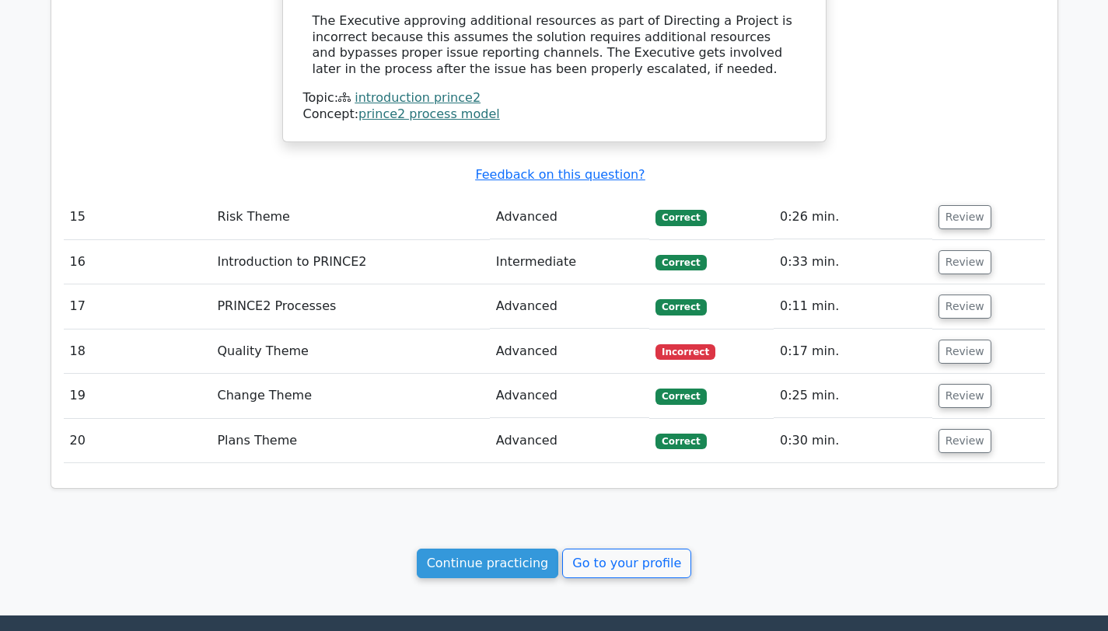
scroll to position [4783, 0]
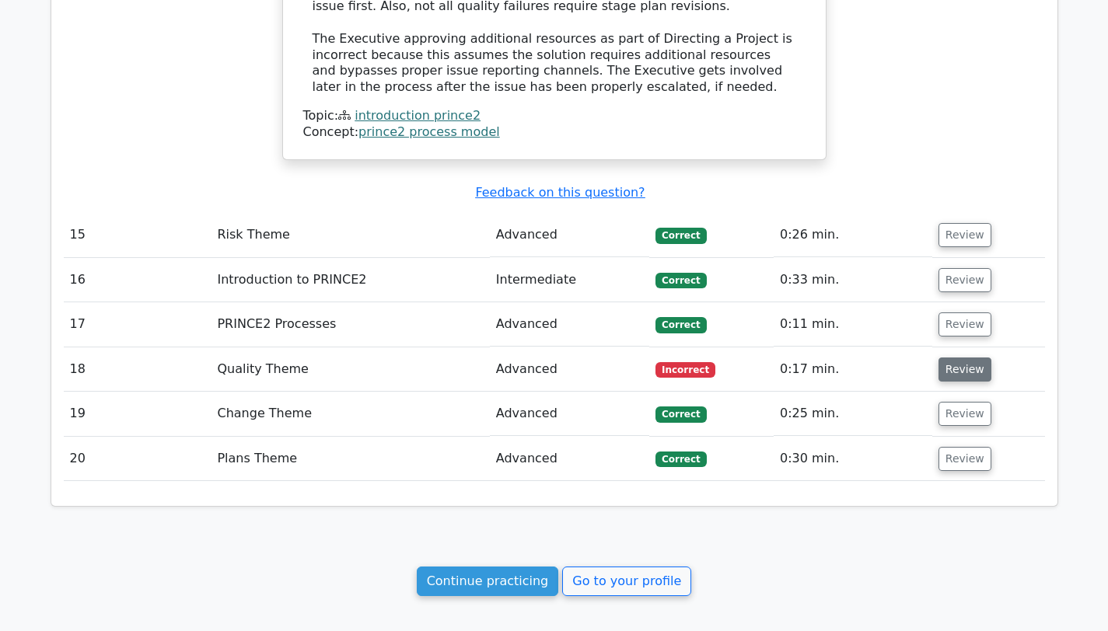
click at [957, 358] on button "Review" at bounding box center [964, 370] width 53 height 24
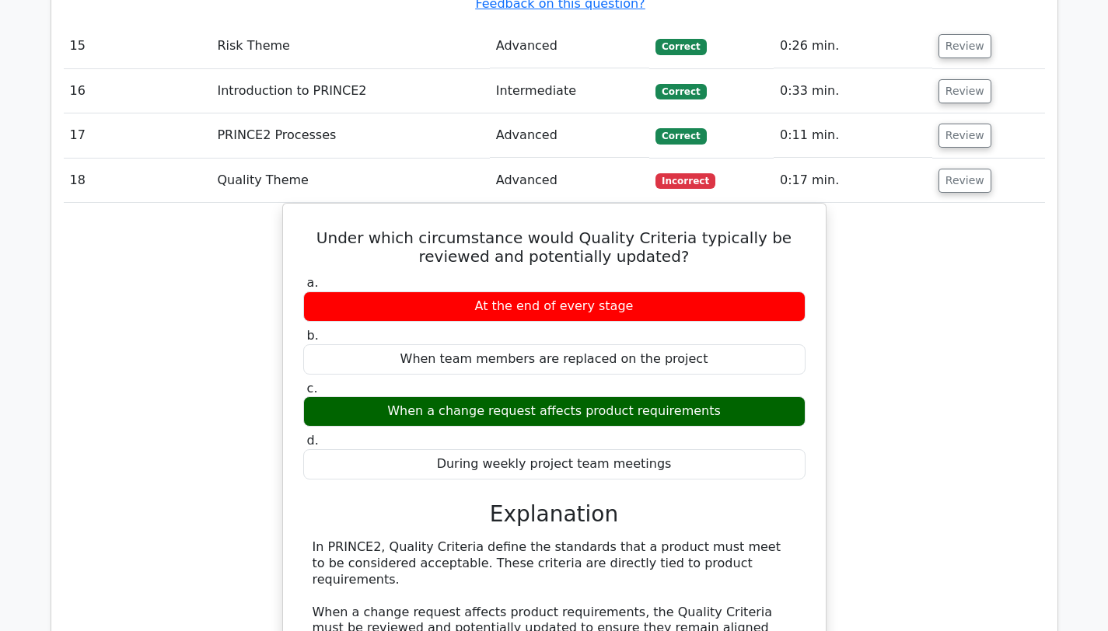
scroll to position [4415, 0]
